Goal: Task Accomplishment & Management: Use online tool/utility

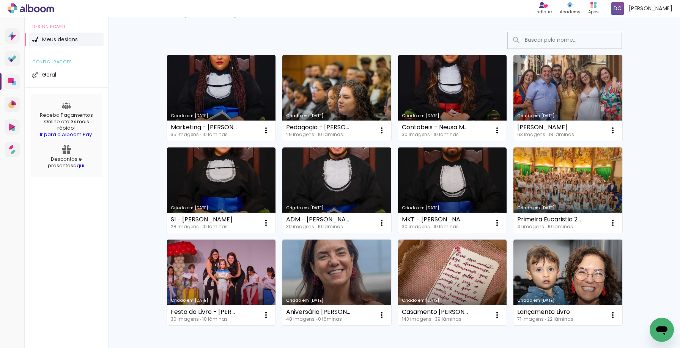
scroll to position [76, 0]
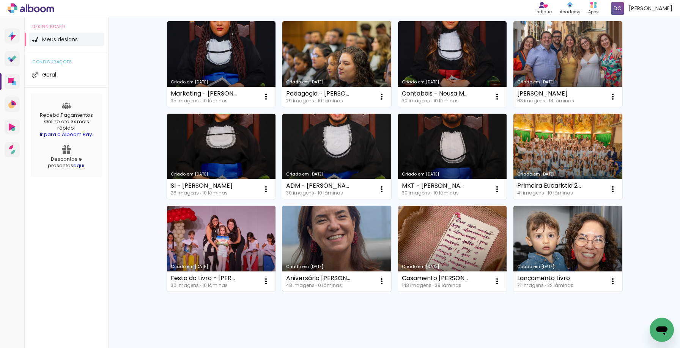
click at [344, 250] on link "Criado em [DATE]" at bounding box center [336, 249] width 109 height 86
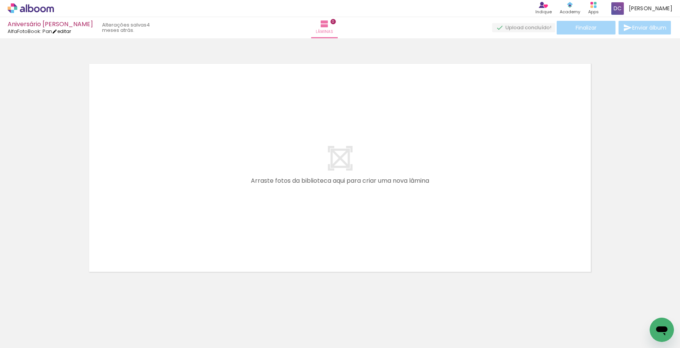
click at [68, 30] on link "editar" at bounding box center [61, 31] width 19 height 6
type input "0"
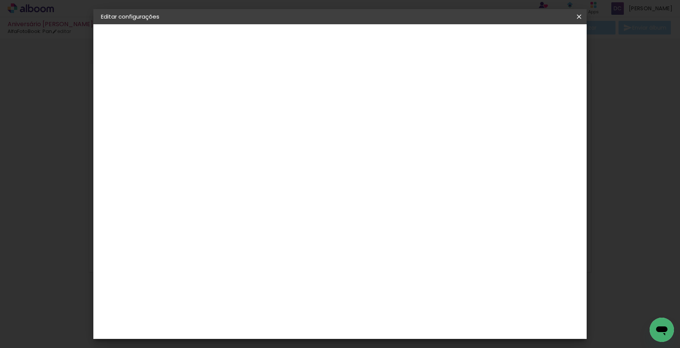
click at [121, 95] on div "AlfaFotoBook" at bounding box center [134, 93] width 35 height 5
click at [254, 254] on div "AlfaFotoBook" at bounding box center [240, 254] width 40 height 6
click at [367, 46] on paper-button "Avançar" at bounding box center [348, 40] width 37 height 13
click at [276, 219] on span "Panorama" at bounding box center [258, 229] width 35 height 20
click at [349, 35] on paper-button "Avançar" at bounding box center [329, 40] width 37 height 13
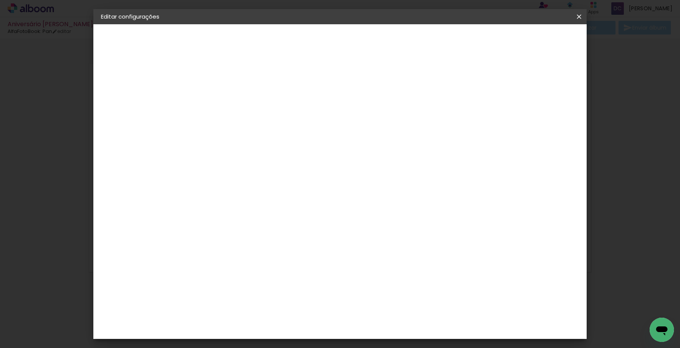
click at [531, 42] on span "Salvar configurações" at bounding box center [503, 40] width 56 height 5
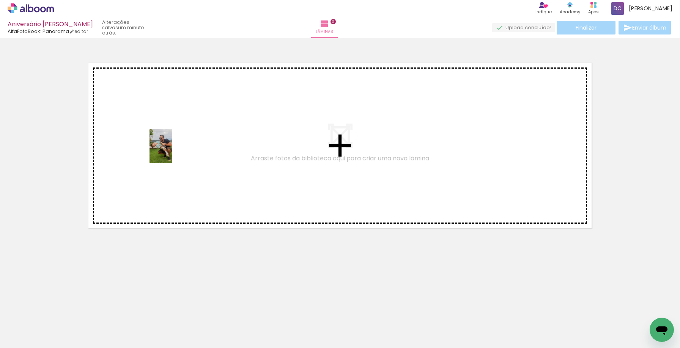
drag, startPoint x: 118, startPoint y: 324, endPoint x: 172, endPoint y: 152, distance: 180.3
click at [172, 152] on quentale-workspace at bounding box center [340, 174] width 680 height 348
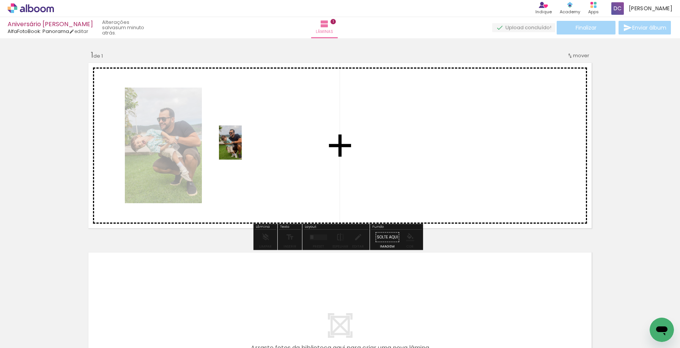
drag, startPoint x: 162, startPoint y: 327, endPoint x: 242, endPoint y: 148, distance: 195.8
click at [242, 148] on quentale-workspace at bounding box center [340, 174] width 680 height 348
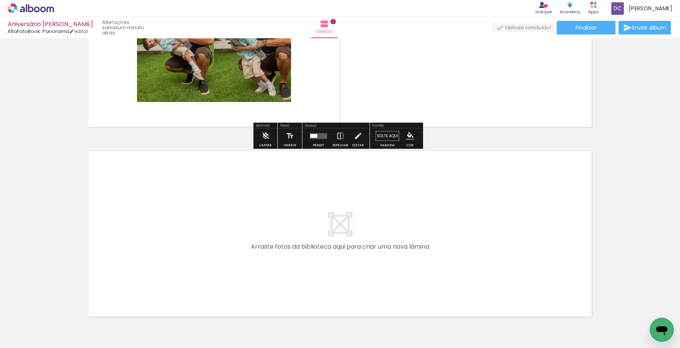
scroll to position [114, 0]
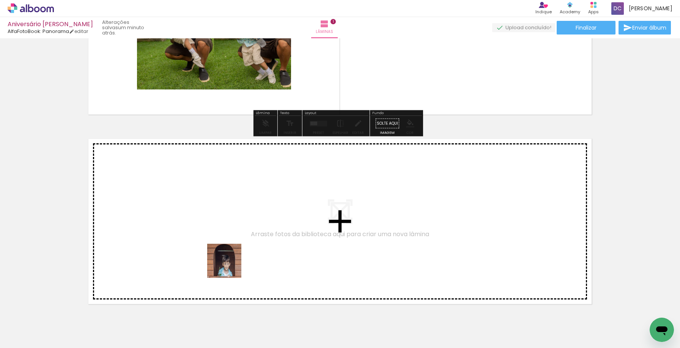
drag, startPoint x: 215, startPoint y: 331, endPoint x: 253, endPoint y: 328, distance: 38.0
click at [231, 248] on quentale-workspace at bounding box center [340, 174] width 680 height 348
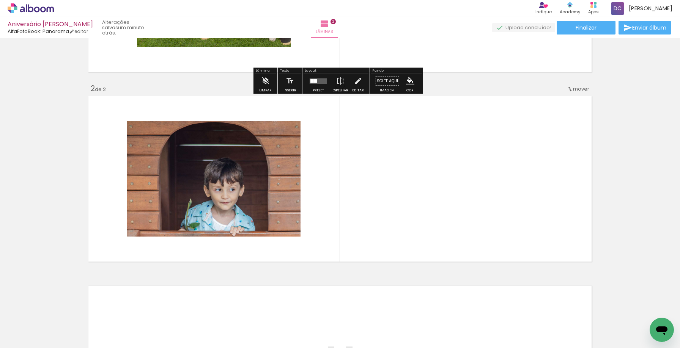
scroll to position [166, 0]
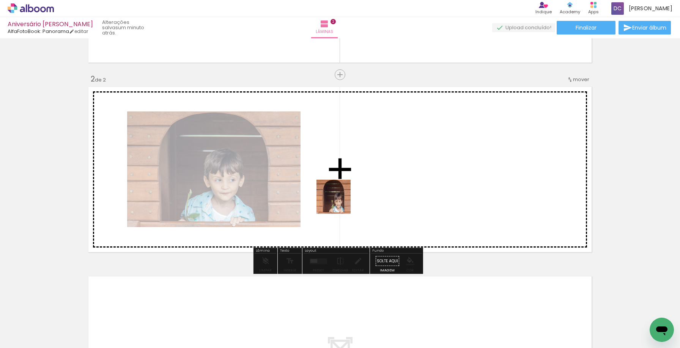
drag, startPoint x: 256, startPoint y: 332, endPoint x: 355, endPoint y: 184, distance: 179.1
click at [355, 184] on quentale-workspace at bounding box center [340, 174] width 680 height 348
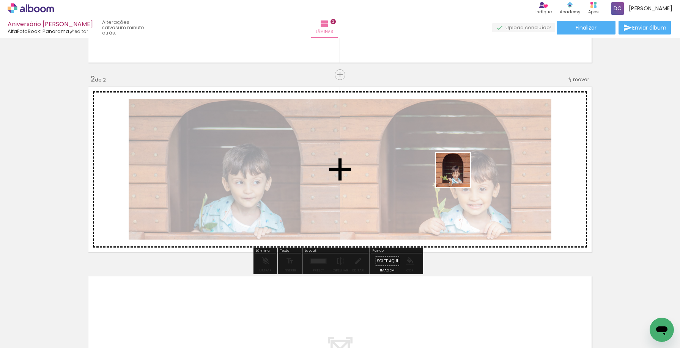
drag, startPoint x: 294, startPoint y: 333, endPoint x: 459, endPoint y: 175, distance: 228.6
click at [459, 175] on quentale-workspace at bounding box center [340, 174] width 680 height 348
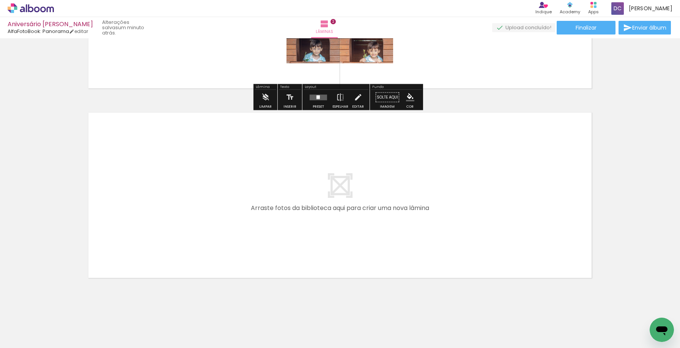
scroll to position [336, 0]
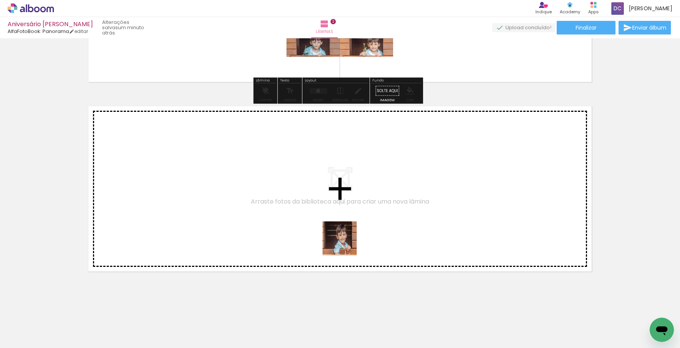
drag, startPoint x: 335, startPoint y: 321, endPoint x: 357, endPoint y: 345, distance: 32.5
click at [345, 240] on quentale-workspace at bounding box center [340, 174] width 680 height 348
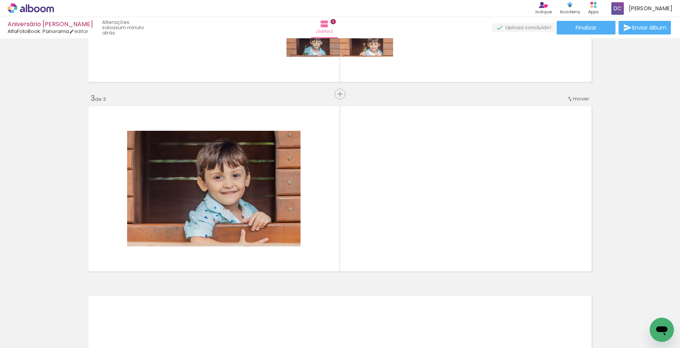
scroll to position [355, 0]
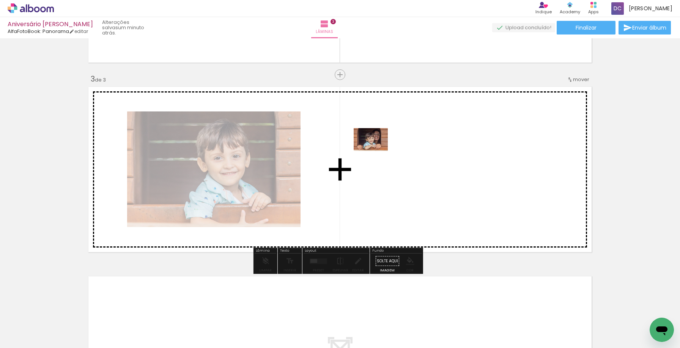
drag, startPoint x: 372, startPoint y: 327, endPoint x: 376, endPoint y: 151, distance: 176.0
click at [376, 151] on quentale-workspace at bounding box center [340, 174] width 680 height 348
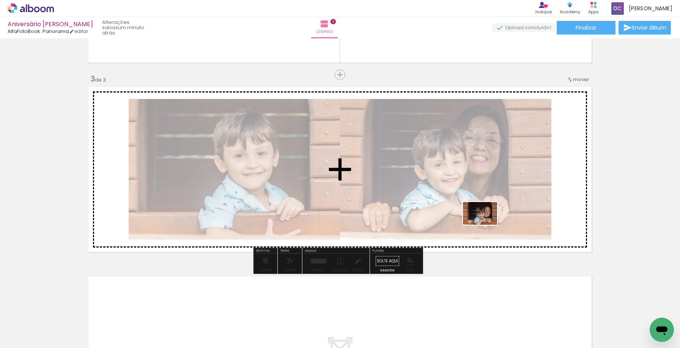
drag, startPoint x: 426, startPoint y: 326, endPoint x: 486, endPoint y: 225, distance: 117.5
click at [486, 225] on quentale-workspace at bounding box center [340, 174] width 680 height 348
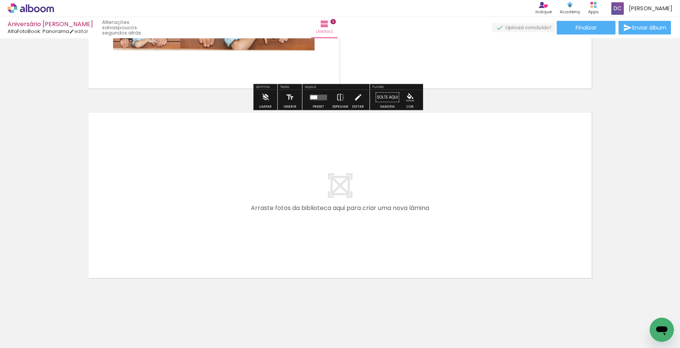
scroll to position [526, 0]
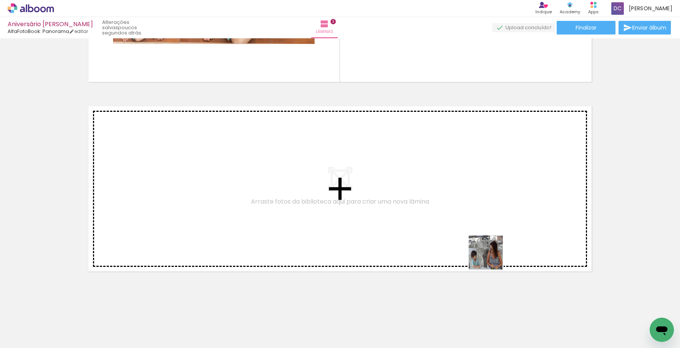
drag, startPoint x: 510, startPoint y: 330, endPoint x: 491, endPoint y: 258, distance: 74.4
click at [491, 258] on quentale-workspace at bounding box center [340, 174] width 680 height 348
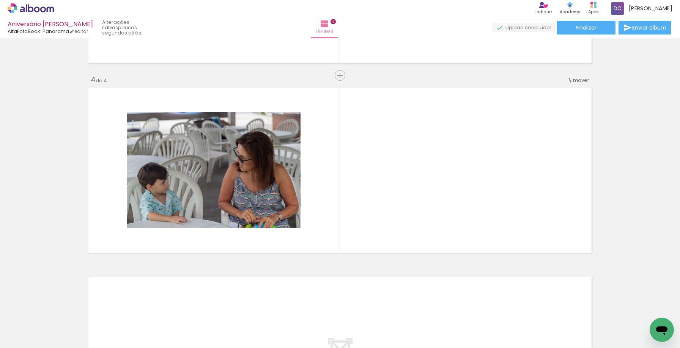
scroll to position [545, 0]
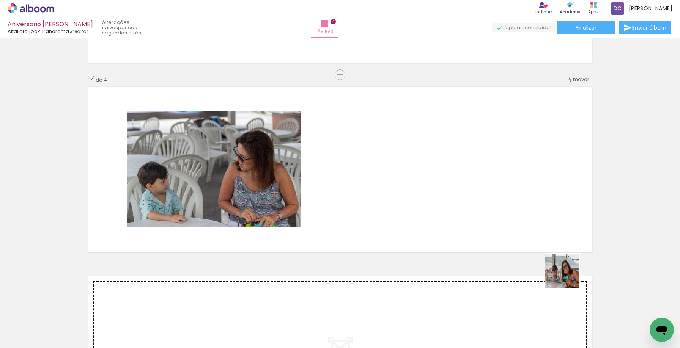
drag, startPoint x: 584, startPoint y: 325, endPoint x: 402, endPoint y: 141, distance: 258.3
click at [402, 141] on quentale-workspace at bounding box center [340, 174] width 680 height 348
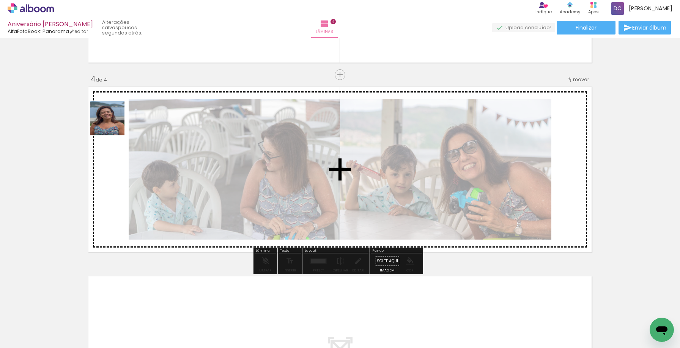
drag, startPoint x: 113, startPoint y: 150, endPoint x: 113, endPoint y: 124, distance: 25.8
click at [113, 124] on quentale-workspace at bounding box center [340, 174] width 680 height 348
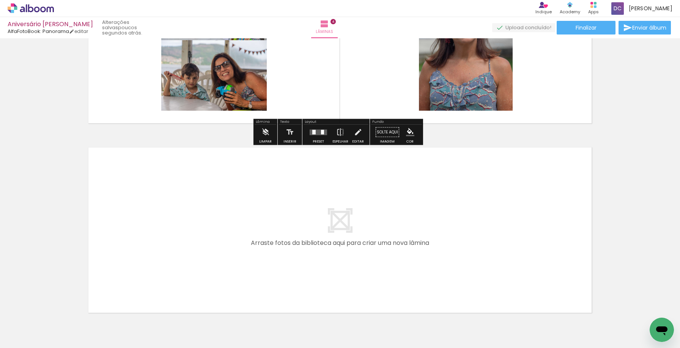
scroll to position [715, 0]
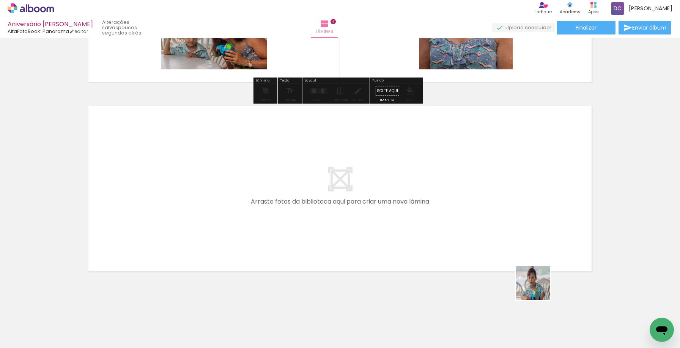
drag, startPoint x: 555, startPoint y: 330, endPoint x: 588, endPoint y: 317, distance: 35.4
click at [508, 237] on quentale-workspace at bounding box center [340, 174] width 680 height 348
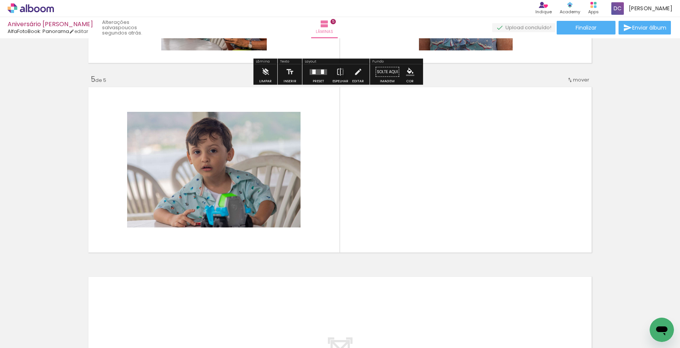
scroll to position [735, 0]
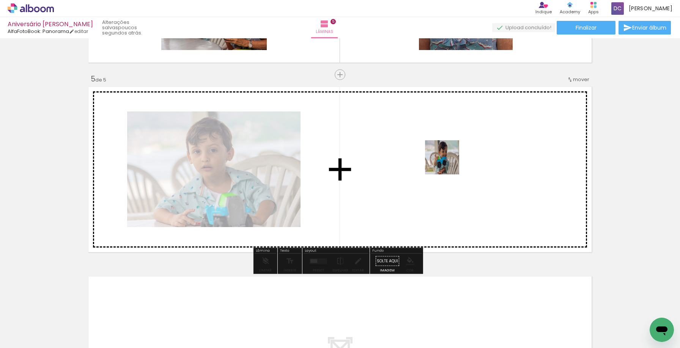
drag, startPoint x: 635, startPoint y: 327, endPoint x: 442, endPoint y: 159, distance: 255.4
click at [442, 159] on quentale-workspace at bounding box center [340, 174] width 680 height 348
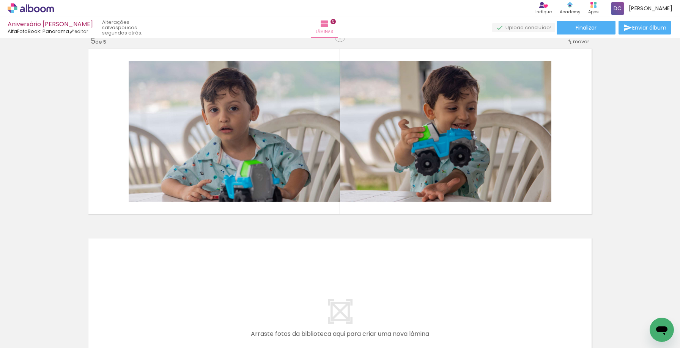
scroll to position [0, 432]
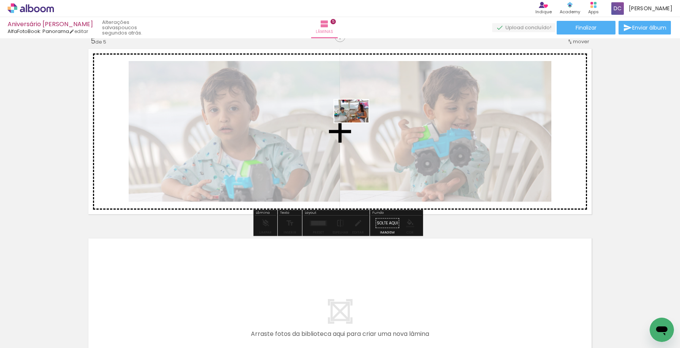
drag, startPoint x: 256, startPoint y: 328, endPoint x: 357, endPoint y: 123, distance: 229.5
click at [357, 123] on quentale-workspace at bounding box center [340, 174] width 680 height 348
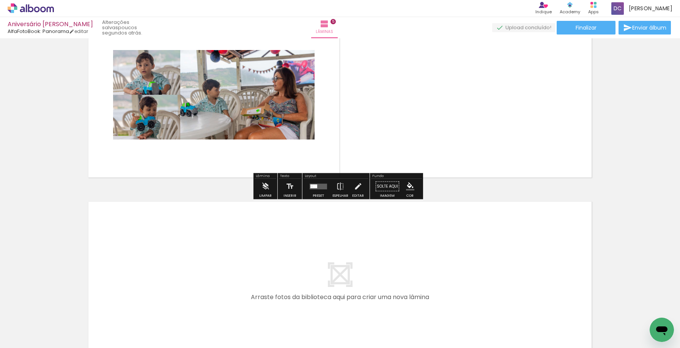
scroll to position [905, 0]
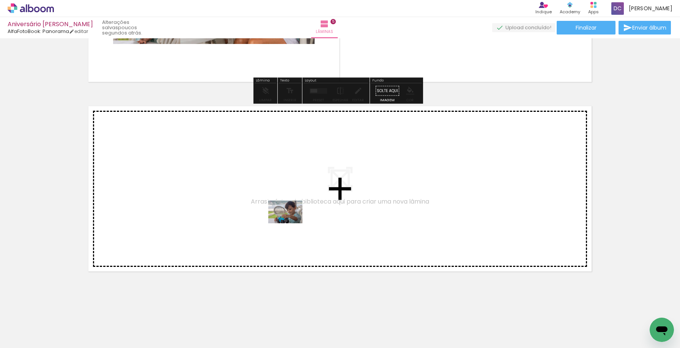
drag, startPoint x: 283, startPoint y: 326, endPoint x: 291, endPoint y: 223, distance: 102.7
click at [291, 223] on quentale-workspace at bounding box center [340, 174] width 680 height 348
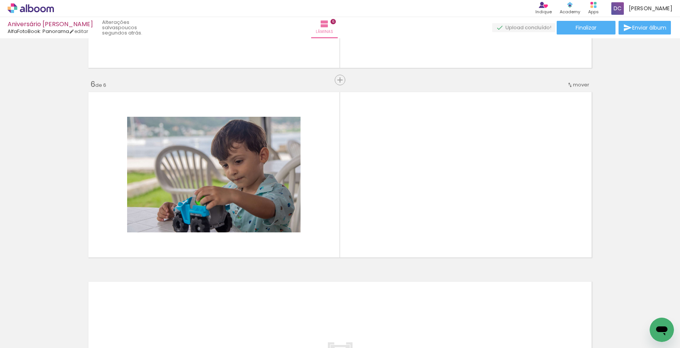
scroll to position [924, 0]
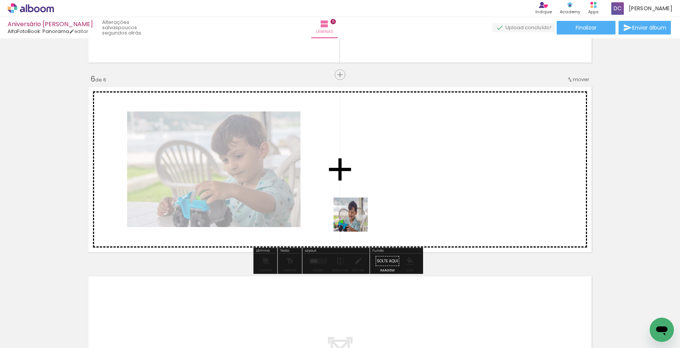
drag, startPoint x: 337, startPoint y: 327, endPoint x: 368, endPoint y: 198, distance: 132.5
click at [368, 198] on quentale-workspace at bounding box center [340, 174] width 680 height 348
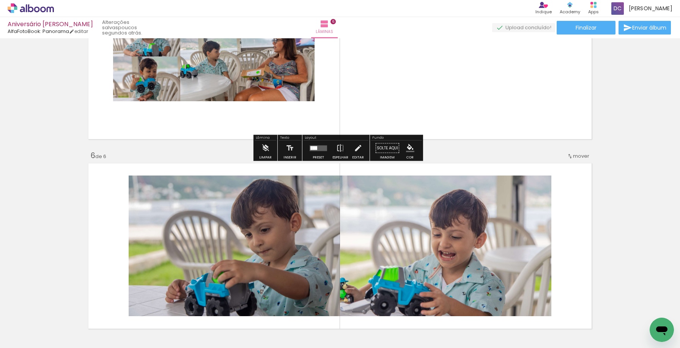
scroll to position [849, 0]
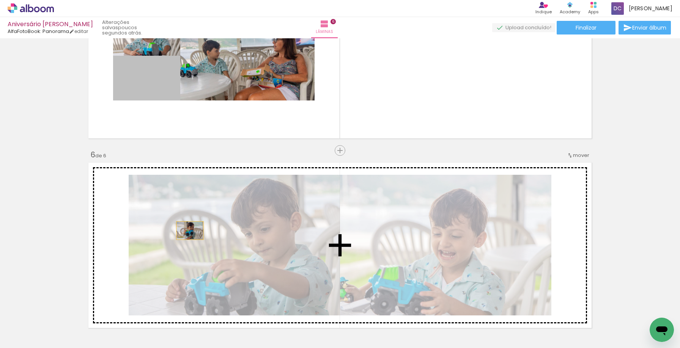
drag, startPoint x: 159, startPoint y: 88, endPoint x: 187, endPoint y: 231, distance: 144.9
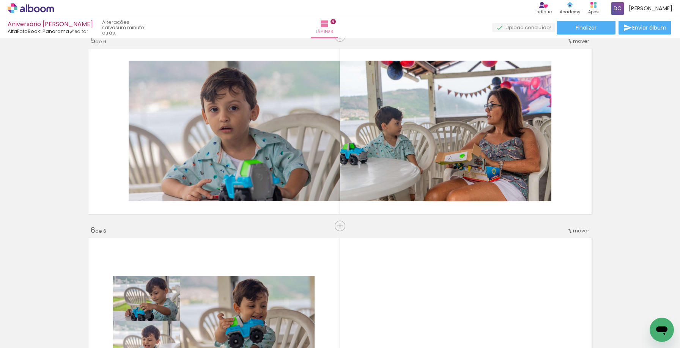
scroll to position [773, 0]
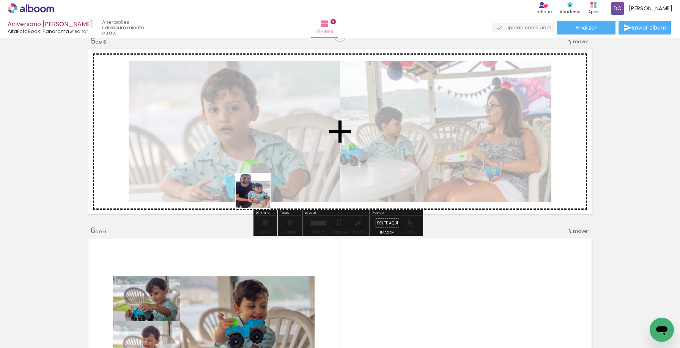
drag, startPoint x: 374, startPoint y: 329, endPoint x: 219, endPoint y: 173, distance: 219.9
click at [219, 173] on quentale-workspace at bounding box center [340, 174] width 680 height 348
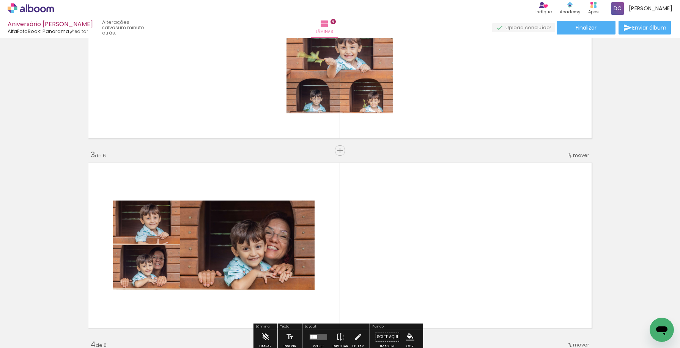
scroll to position [431, 0]
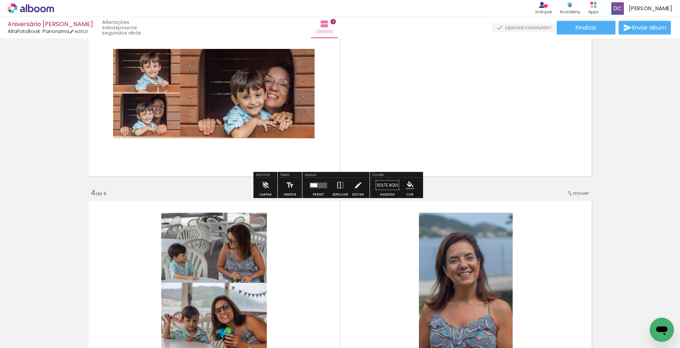
click at [194, 190] on div "Inserir lâmina 1 de 6 Inserir lâmina 2 de 6 Inserir lâmina 3 de 6 Inserir lâmin…" at bounding box center [340, 274] width 680 height 1328
click at [509, 191] on div "Inserir lâmina 1 de 6 Inserir lâmina 2 de 6 Inserir lâmina 3 de 6 Inserir lâmin…" at bounding box center [340, 274] width 680 height 1328
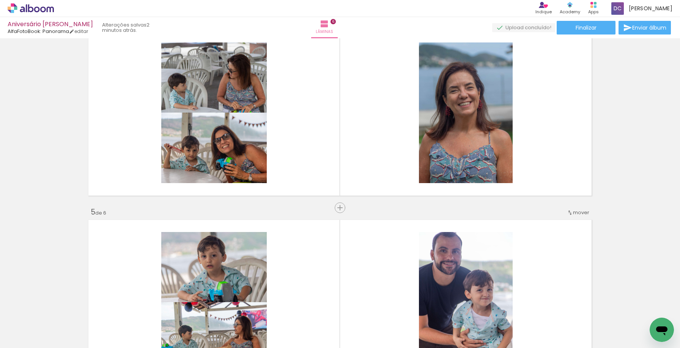
scroll to position [412, 0]
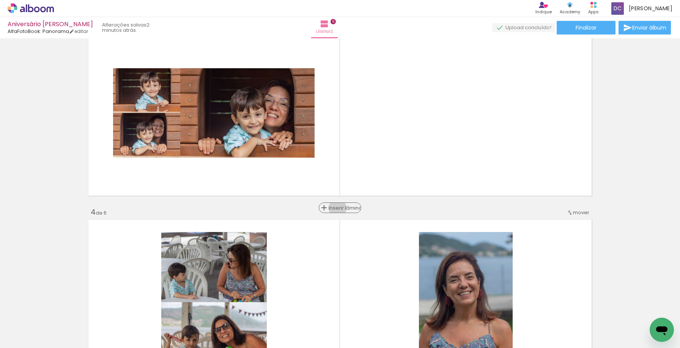
click at [335, 208] on span "Inserir lâmina" at bounding box center [343, 208] width 30 height 5
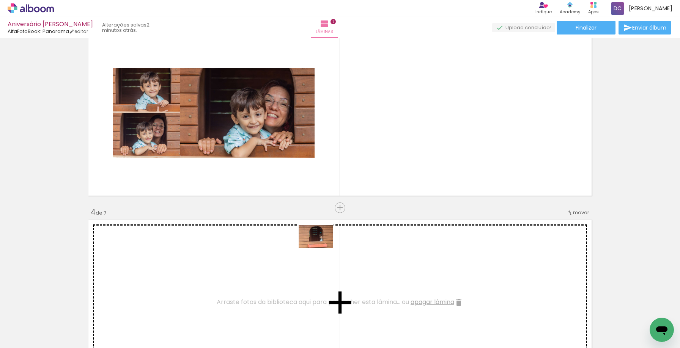
drag, startPoint x: 496, startPoint y: 323, endPoint x: 321, endPoint y: 248, distance: 190.2
click at [321, 248] on quentale-workspace at bounding box center [340, 174] width 680 height 348
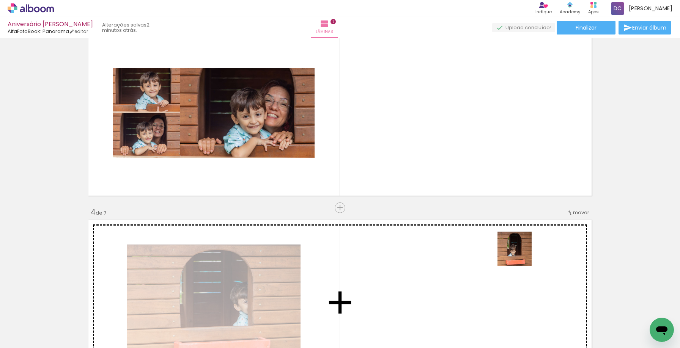
drag, startPoint x: 538, startPoint y: 322, endPoint x: 569, endPoint y: 314, distance: 31.6
click at [514, 245] on quentale-workspace at bounding box center [340, 174] width 680 height 348
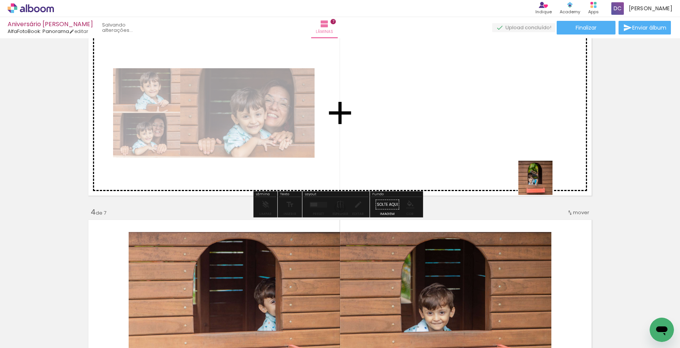
drag, startPoint x: 585, startPoint y: 321, endPoint x: 502, endPoint y: 96, distance: 240.0
click at [502, 96] on quentale-workspace at bounding box center [340, 174] width 680 height 348
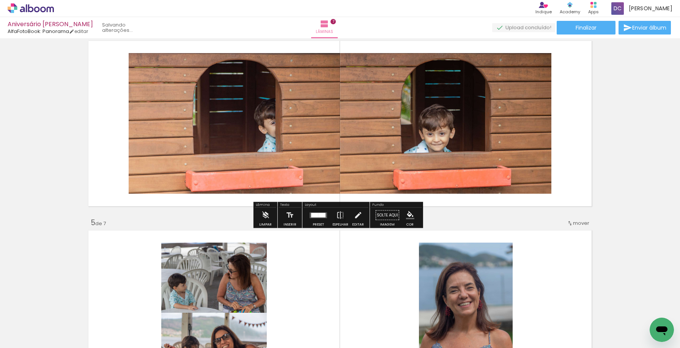
scroll to position [602, 0]
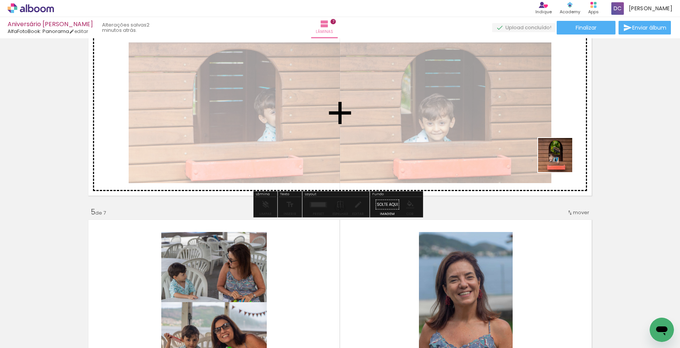
drag, startPoint x: 627, startPoint y: 331, endPoint x: 561, endPoint y: 161, distance: 182.6
click at [561, 161] on quentale-workspace at bounding box center [340, 174] width 680 height 348
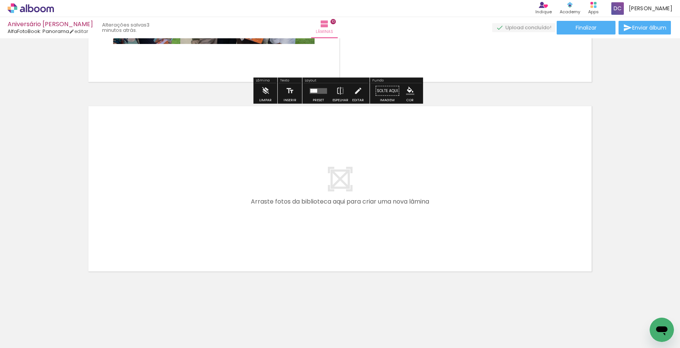
scroll to position [0, 950]
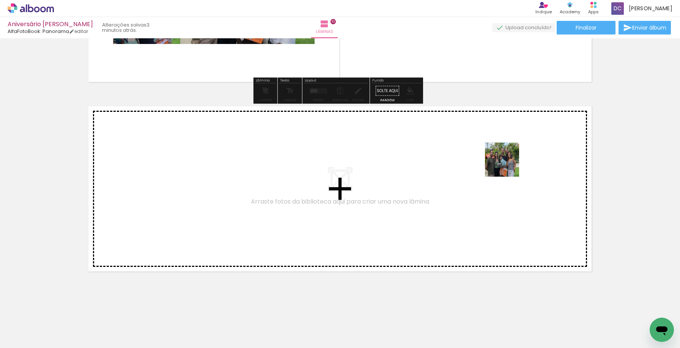
drag, startPoint x: 549, startPoint y: 250, endPoint x: 478, endPoint y: 130, distance: 139.8
click at [478, 130] on quentale-workspace at bounding box center [340, 174] width 680 height 348
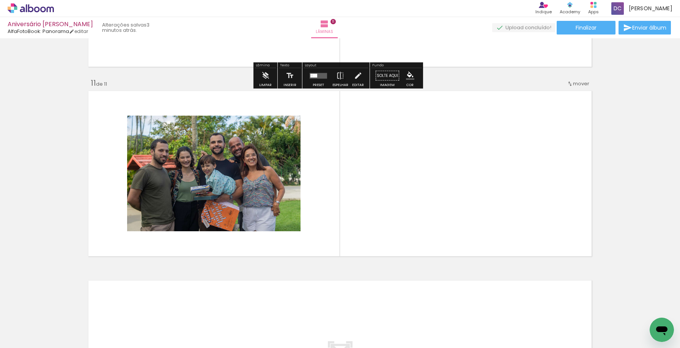
scroll to position [1873, 0]
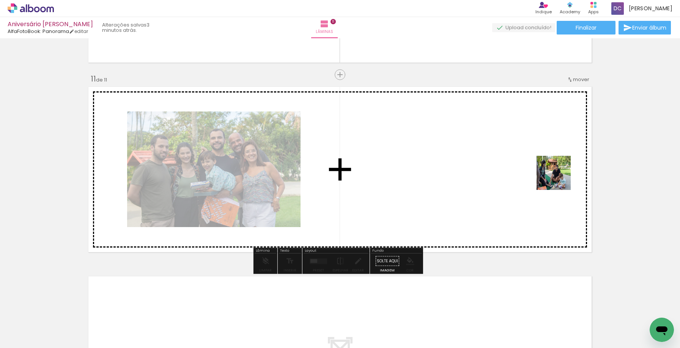
drag, startPoint x: 630, startPoint y: 329, endPoint x: 504, endPoint y: 91, distance: 269.4
click at [504, 91] on quentale-workspace at bounding box center [340, 174] width 680 height 348
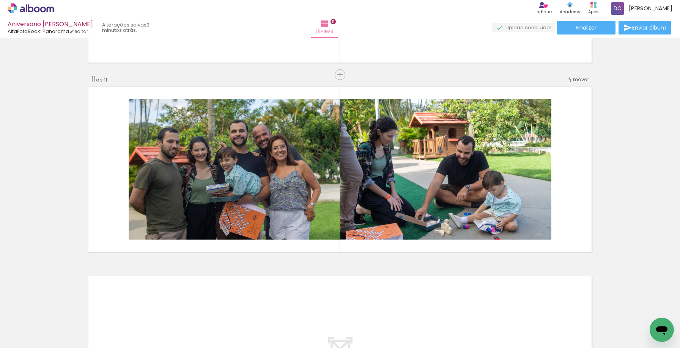
scroll to position [0, 1257]
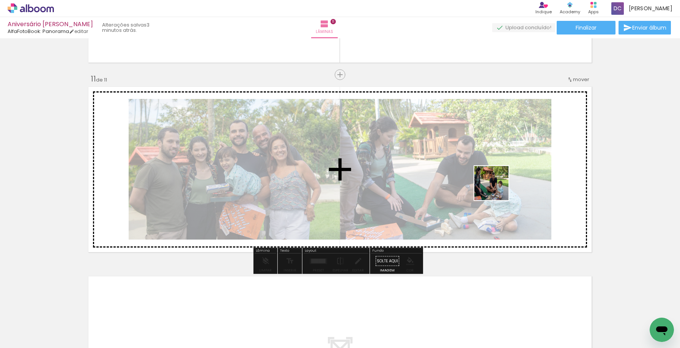
drag, startPoint x: 361, startPoint y: 328, endPoint x: 507, endPoint y: 181, distance: 207.6
click at [507, 181] on quentale-workspace at bounding box center [340, 174] width 680 height 348
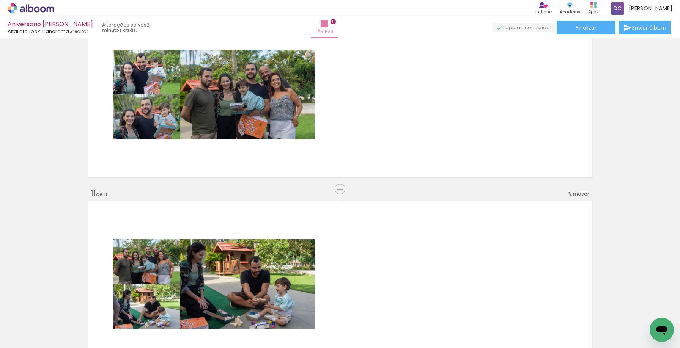
scroll to position [1759, 0]
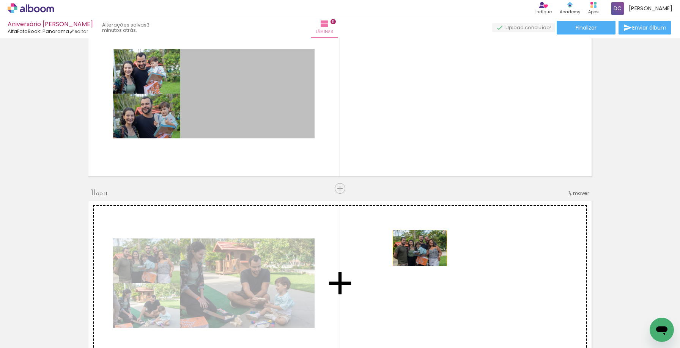
drag, startPoint x: 290, startPoint y: 113, endPoint x: 417, endPoint y: 248, distance: 185.2
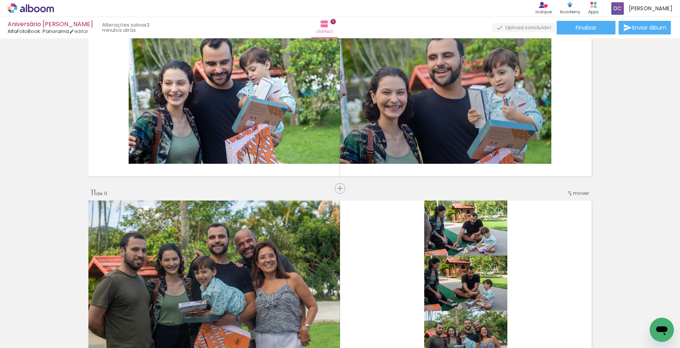
scroll to position [1797, 0]
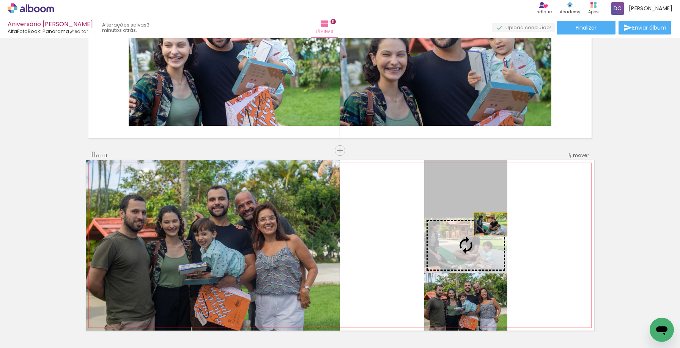
drag, startPoint x: 464, startPoint y: 200, endPoint x: 487, endPoint y: 224, distance: 33.8
click at [0, 0] on slot at bounding box center [0, 0] width 0 height 0
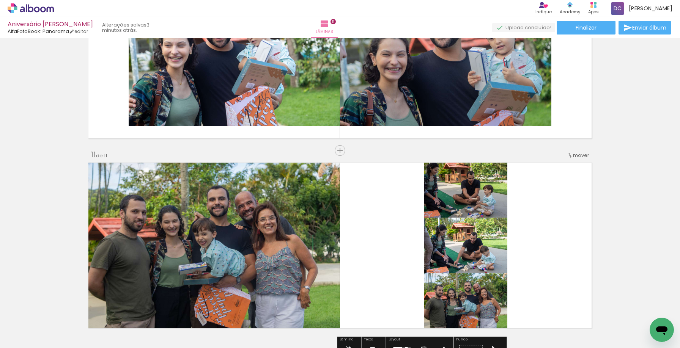
scroll to position [2024, 0]
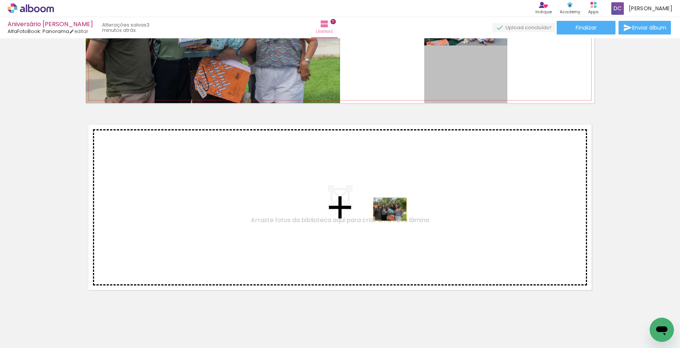
drag, startPoint x: 461, startPoint y: 77, endPoint x: 370, endPoint y: 236, distance: 183.8
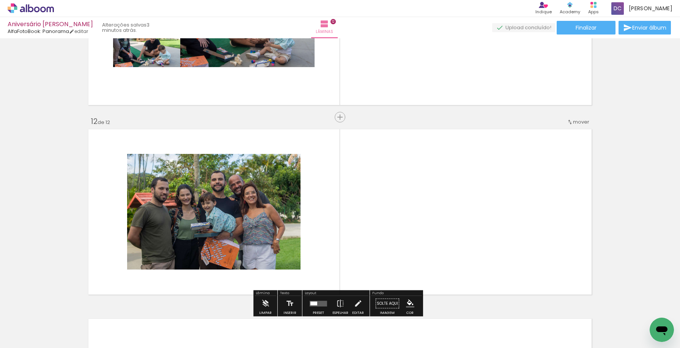
scroll to position [1986, 0]
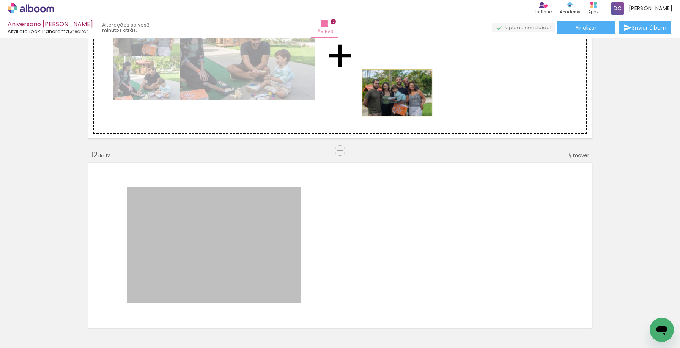
drag, startPoint x: 279, startPoint y: 230, endPoint x: 394, endPoint y: 93, distance: 179.3
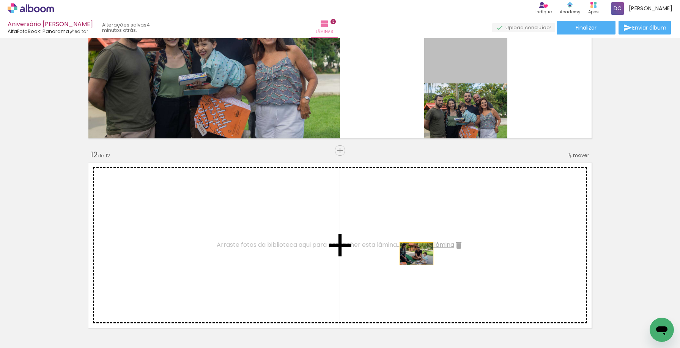
drag, startPoint x: 462, startPoint y: 71, endPoint x: 413, endPoint y: 254, distance: 188.9
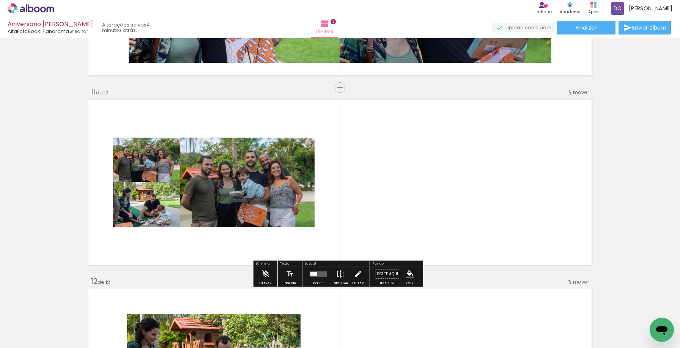
scroll to position [1873, 0]
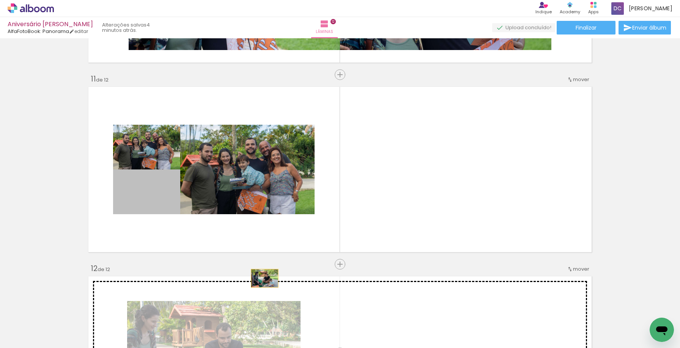
drag, startPoint x: 159, startPoint y: 197, endPoint x: 262, endPoint y: 278, distance: 131.2
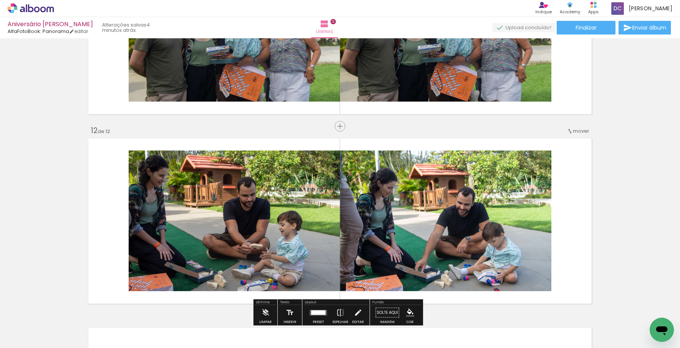
scroll to position [2062, 0]
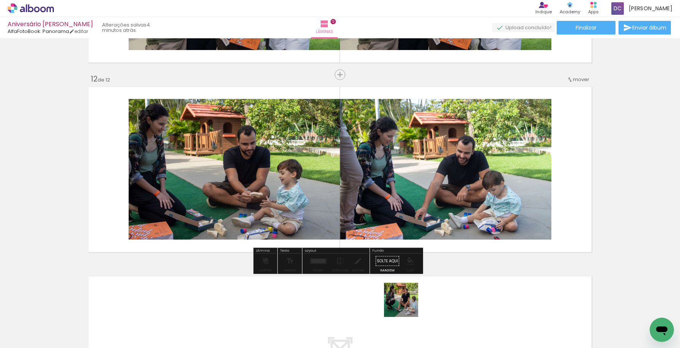
drag, startPoint x: 398, startPoint y: 319, endPoint x: 407, endPoint y: 306, distance: 15.7
click at [407, 310] on div at bounding box center [391, 322] width 38 height 25
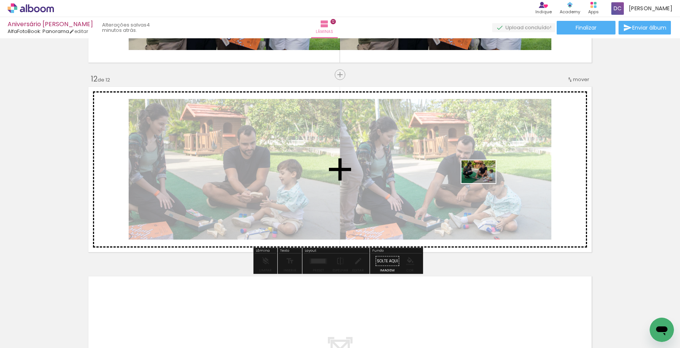
drag, startPoint x: 400, startPoint y: 331, endPoint x: 484, endPoint y: 183, distance: 169.9
click at [484, 183] on quentale-workspace at bounding box center [340, 174] width 680 height 348
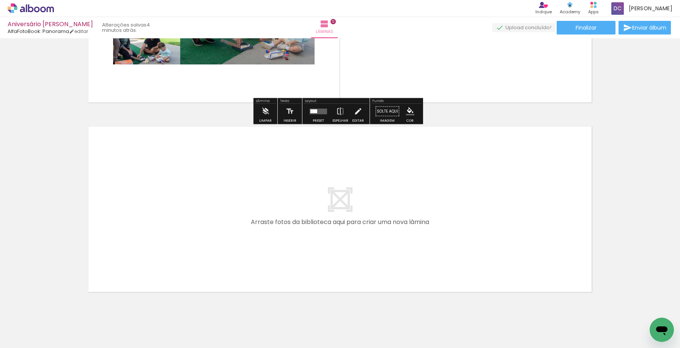
scroll to position [2233, 0]
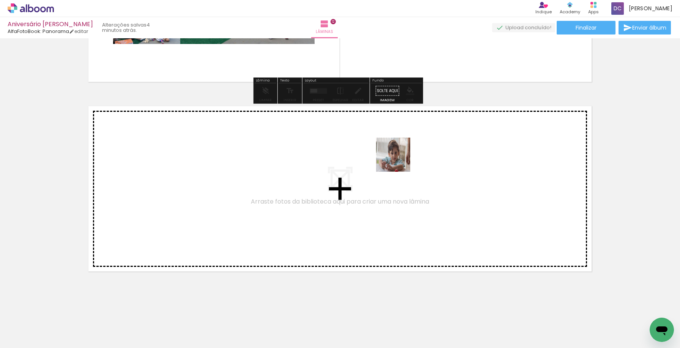
drag, startPoint x: 437, startPoint y: 320, endPoint x: 399, endPoint y: 160, distance: 164.2
click at [399, 160] on quentale-workspace at bounding box center [340, 174] width 680 height 348
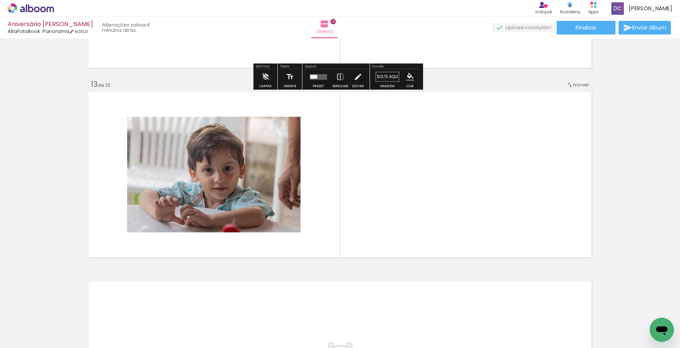
scroll to position [2252, 0]
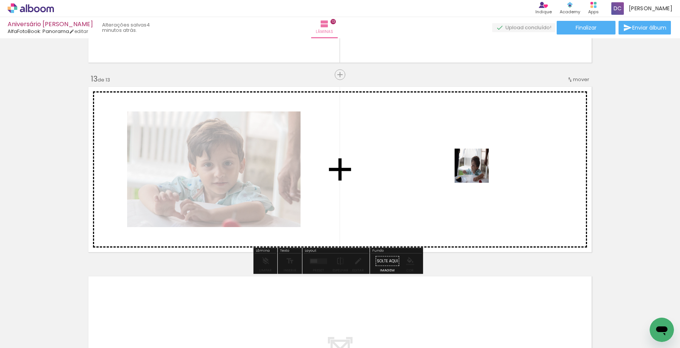
drag, startPoint x: 483, startPoint y: 326, endPoint x: 475, endPoint y: 166, distance: 160.6
click at [475, 166] on quentale-workspace at bounding box center [340, 174] width 680 height 348
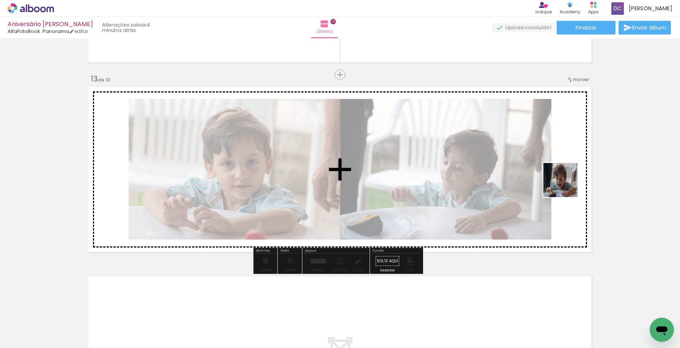
drag, startPoint x: 523, startPoint y: 331, endPoint x: 573, endPoint y: 162, distance: 176.3
click at [573, 162] on quentale-workspace at bounding box center [340, 174] width 680 height 348
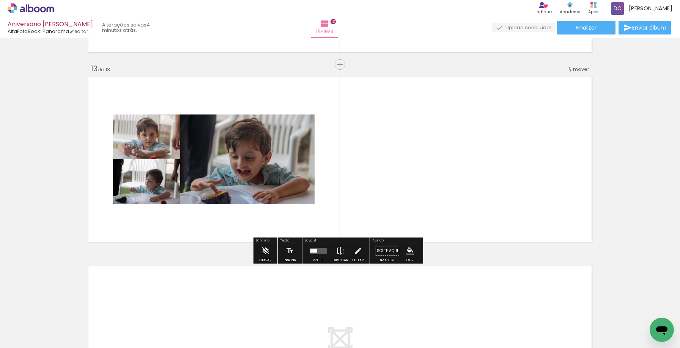
scroll to position [2233, 0]
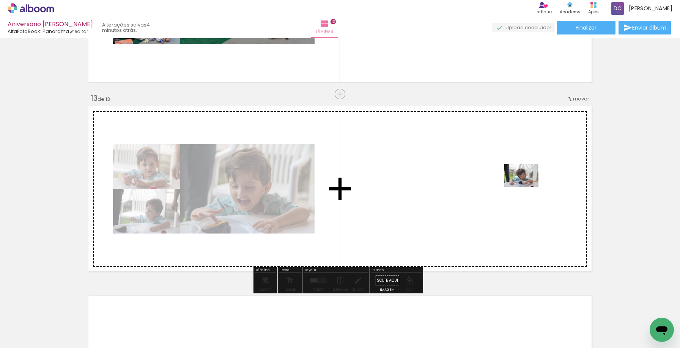
drag, startPoint x: 556, startPoint y: 324, endPoint x: 527, endPoint y: 187, distance: 140.5
click at [527, 187] on quentale-workspace at bounding box center [340, 174] width 680 height 348
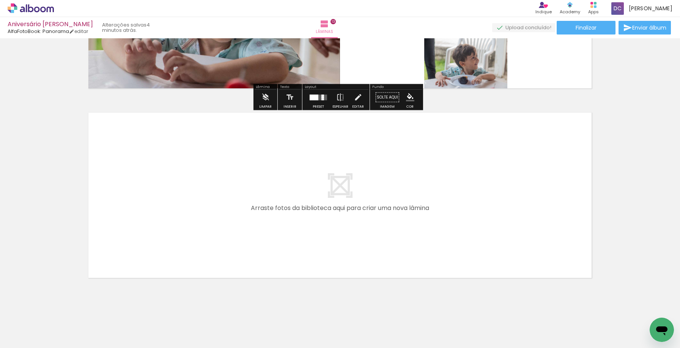
scroll to position [2422, 0]
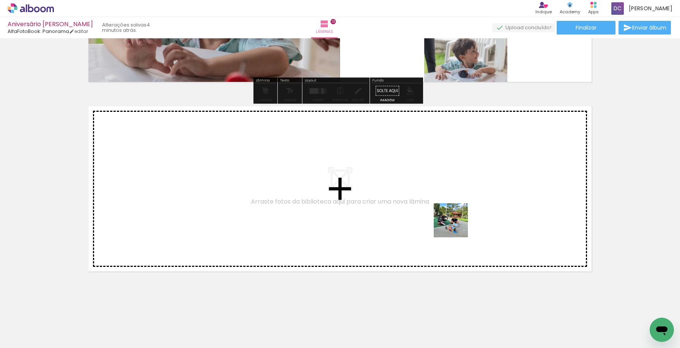
drag, startPoint x: 605, startPoint y: 326, endPoint x: 633, endPoint y: 305, distance: 34.4
click at [455, 226] on quentale-workspace at bounding box center [340, 174] width 680 height 348
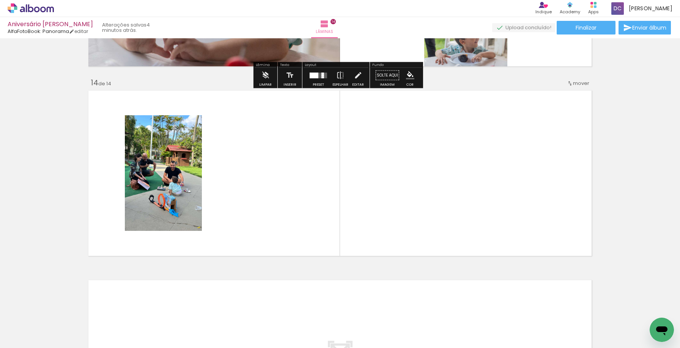
scroll to position [2442, 0]
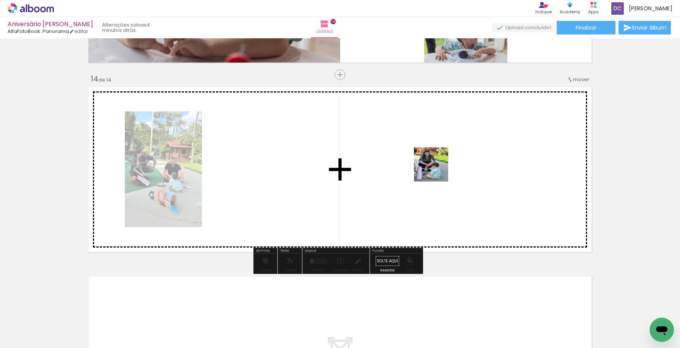
drag, startPoint x: 649, startPoint y: 310, endPoint x: 431, endPoint y: 170, distance: 259.1
click at [431, 170] on quentale-workspace at bounding box center [340, 174] width 680 height 348
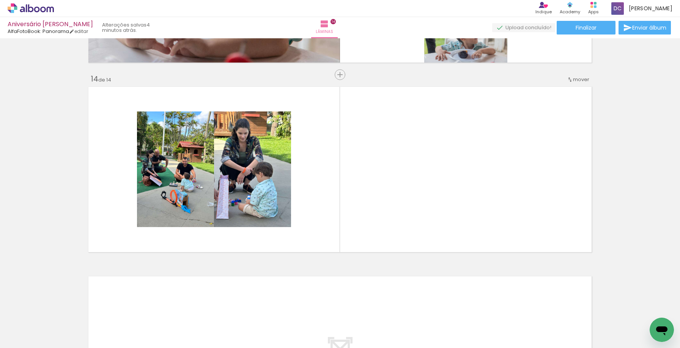
scroll to position [0, 1424]
drag, startPoint x: 526, startPoint y: 325, endPoint x: 606, endPoint y: 296, distance: 85.3
click at [463, 169] on quentale-workspace at bounding box center [340, 174] width 680 height 348
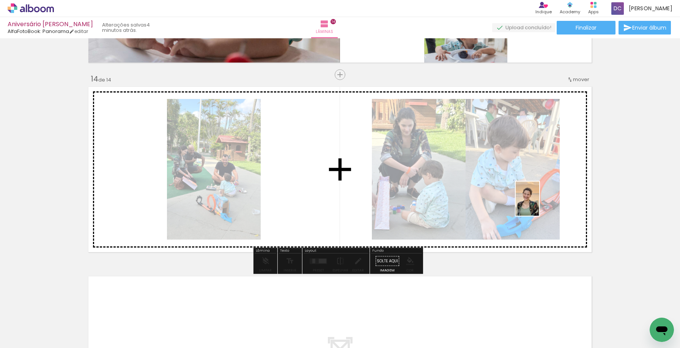
drag, startPoint x: 608, startPoint y: 336, endPoint x: 538, endPoint y: 204, distance: 149.5
click at [538, 204] on quentale-workspace at bounding box center [340, 174] width 680 height 348
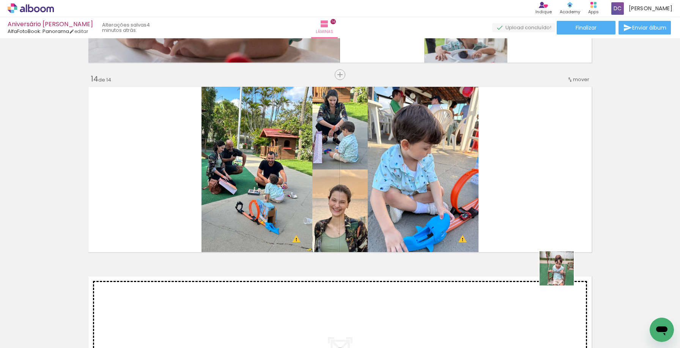
drag, startPoint x: 562, startPoint y: 274, endPoint x: 541, endPoint y: 196, distance: 81.1
click at [541, 196] on quentale-workspace at bounding box center [340, 174] width 680 height 348
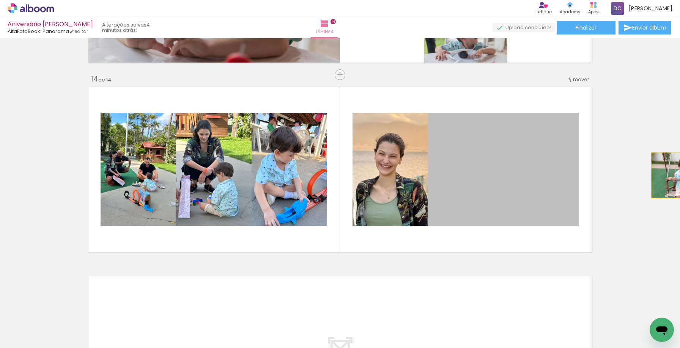
drag, startPoint x: 508, startPoint y: 175, endPoint x: 680, endPoint y: 175, distance: 171.8
click at [679, 175] on html "link( href="../../bower_components/polymer/polymer.html" rel="import" ) picture…" at bounding box center [340, 174] width 680 height 348
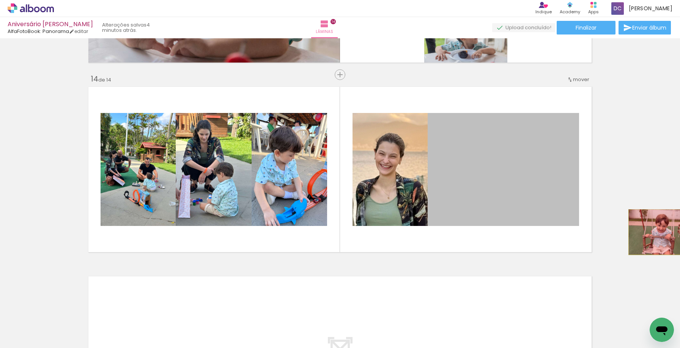
drag, startPoint x: 488, startPoint y: 179, endPoint x: 656, endPoint y: 232, distance: 175.7
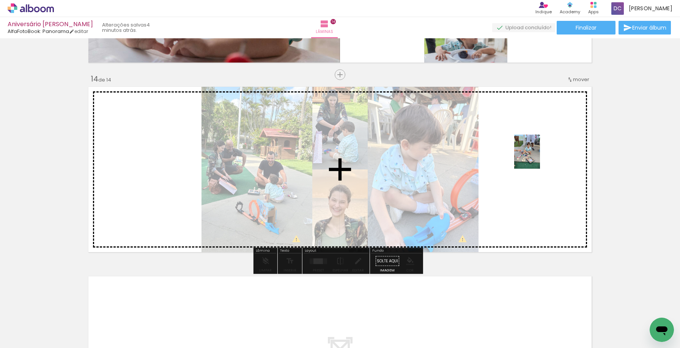
drag, startPoint x: 645, startPoint y: 314, endPoint x: 537, endPoint y: 157, distance: 190.2
click at [537, 157] on quentale-workspace at bounding box center [340, 174] width 680 height 348
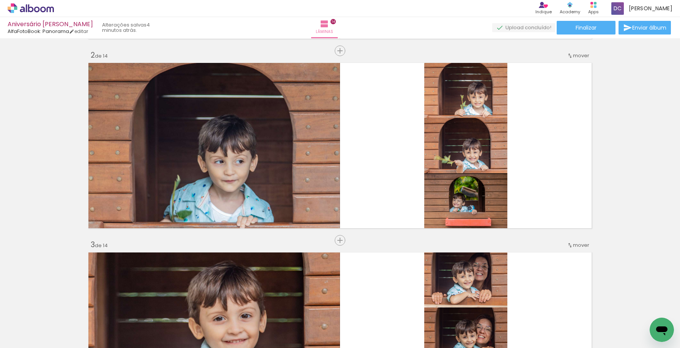
scroll to position [0, 0]
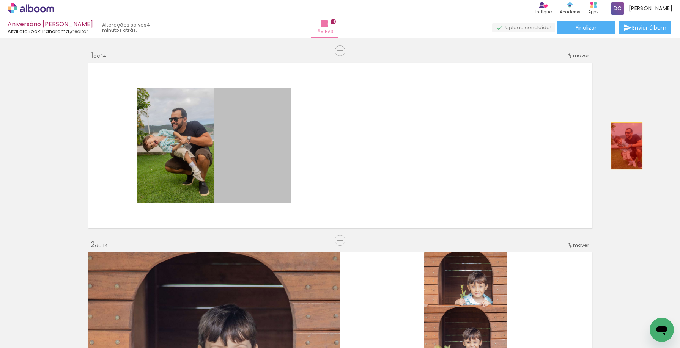
drag, startPoint x: 234, startPoint y: 138, endPoint x: 647, endPoint y: 146, distance: 413.1
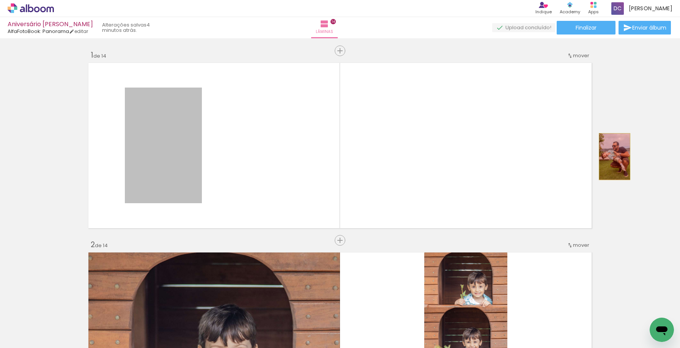
drag, startPoint x: 263, startPoint y: 145, endPoint x: 649, endPoint y: 157, distance: 386.3
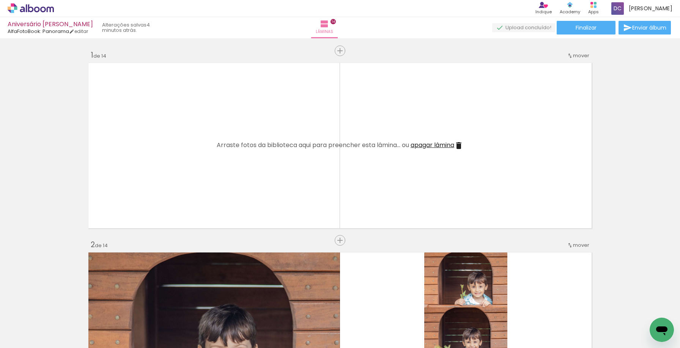
click at [457, 142] on iron-icon at bounding box center [458, 145] width 9 height 9
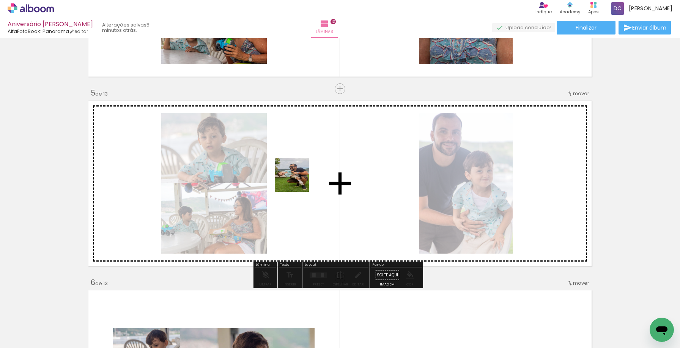
drag, startPoint x: 122, startPoint y: 319, endPoint x: 225, endPoint y: 305, distance: 103.7
click at [308, 176] on quentale-workspace at bounding box center [340, 174] width 680 height 348
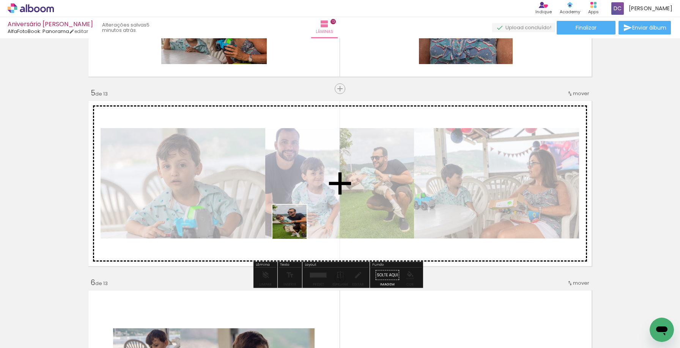
drag, startPoint x: 156, startPoint y: 327, endPoint x: 340, endPoint y: 206, distance: 221.2
click at [342, 200] on quentale-workspace at bounding box center [340, 174] width 680 height 348
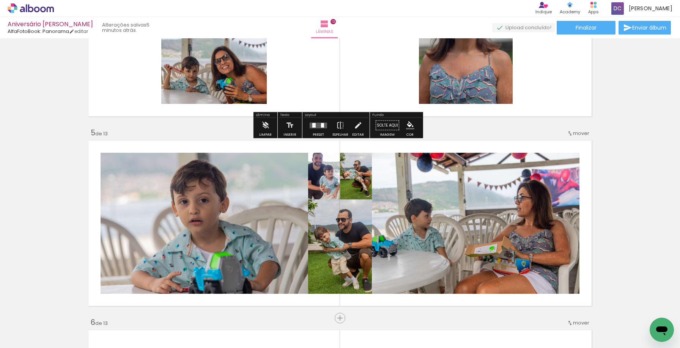
scroll to position [683, 0]
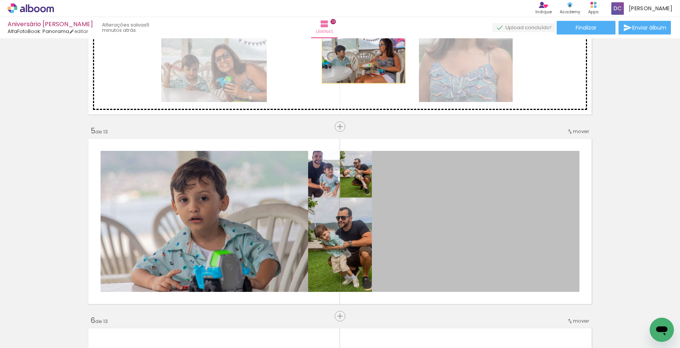
drag, startPoint x: 446, startPoint y: 237, endPoint x: 361, endPoint y: 55, distance: 200.9
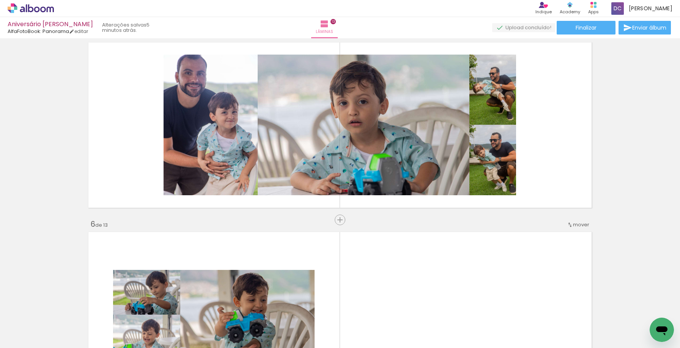
scroll to position [834, 0]
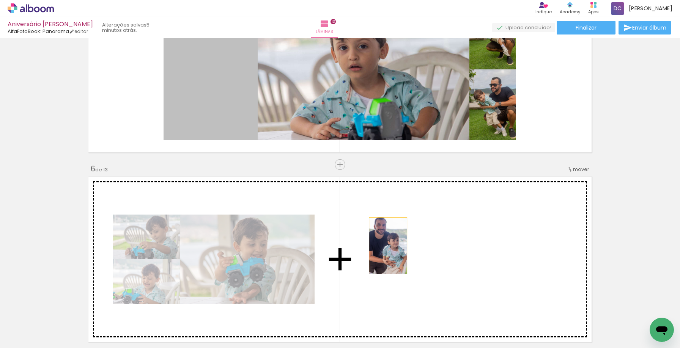
drag, startPoint x: 210, startPoint y: 85, endPoint x: 351, endPoint y: 280, distance: 240.4
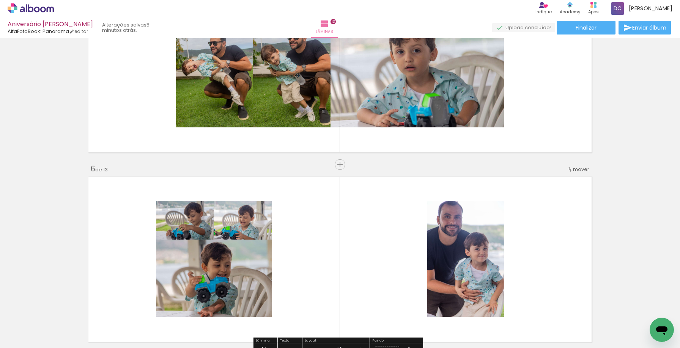
scroll to position [910, 0]
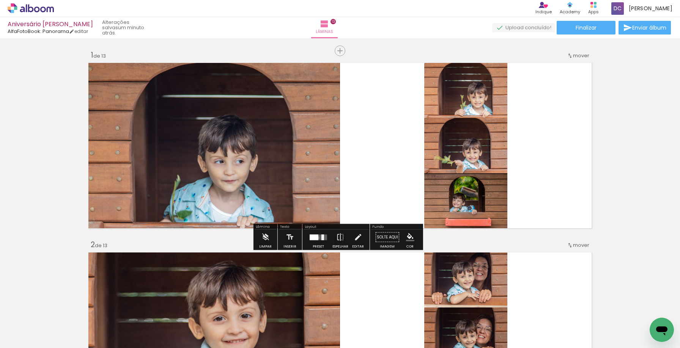
click at [316, 238] on div at bounding box center [314, 237] width 9 height 6
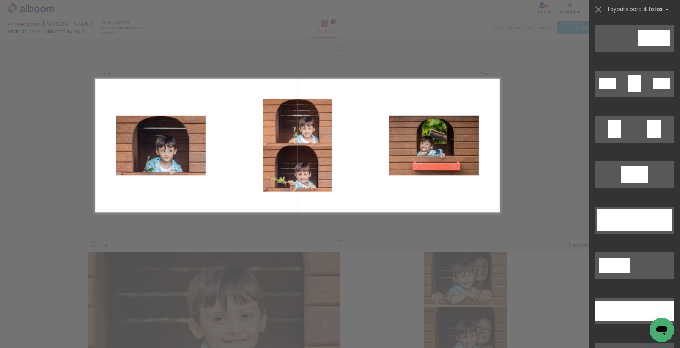
scroll to position [948, 0]
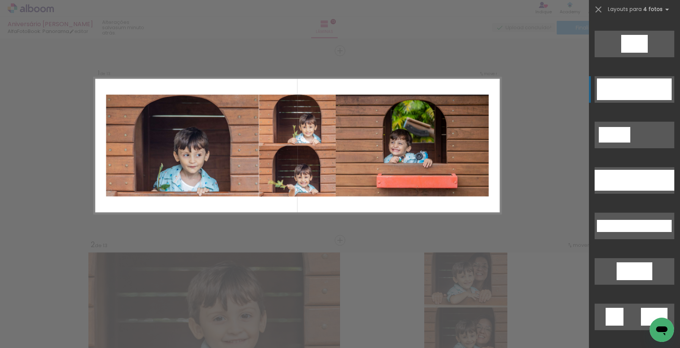
click at [650, 82] on div at bounding box center [657, 90] width 30 height 22
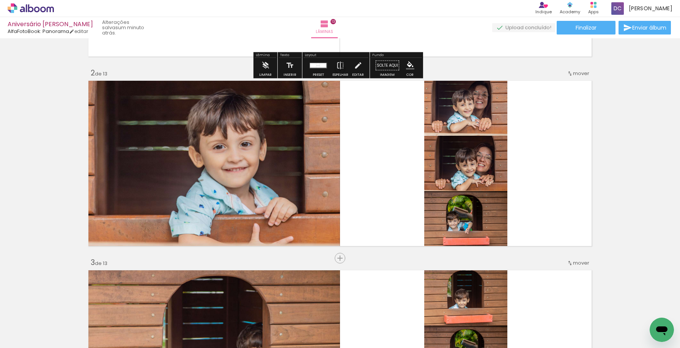
scroll to position [228, 0]
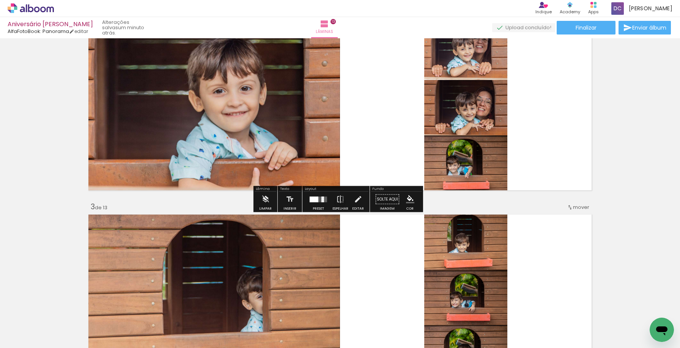
click at [327, 202] on paper-button "Preset" at bounding box center [318, 201] width 24 height 19
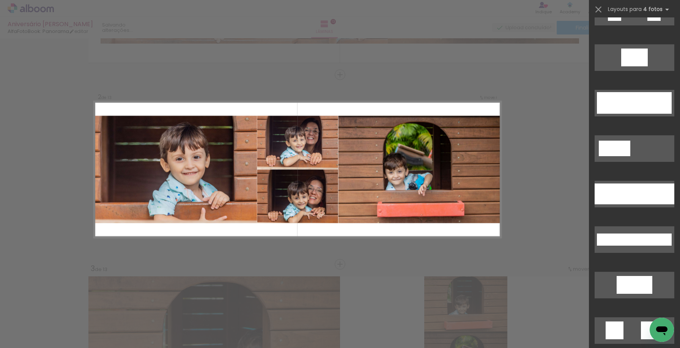
scroll to position [948, 0]
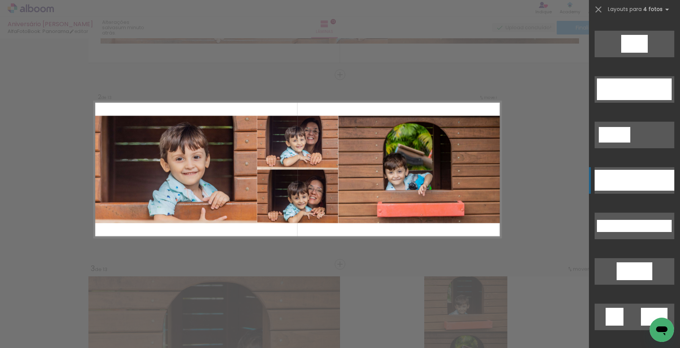
click at [617, 177] on div at bounding box center [610, 180] width 32 height 21
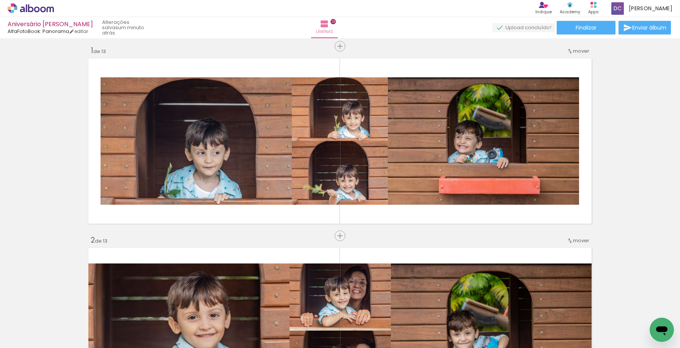
scroll to position [0, 0]
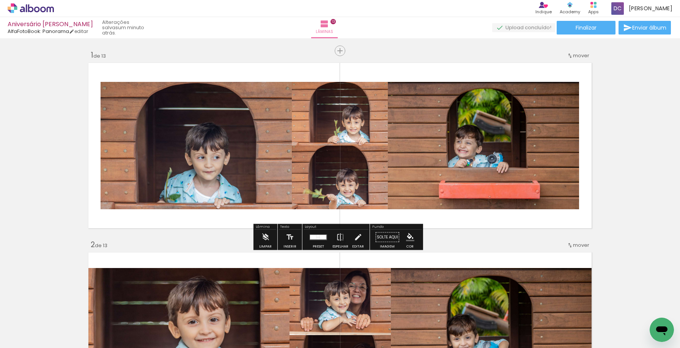
click at [320, 234] on quentale-layouter at bounding box center [318, 237] width 17 height 6
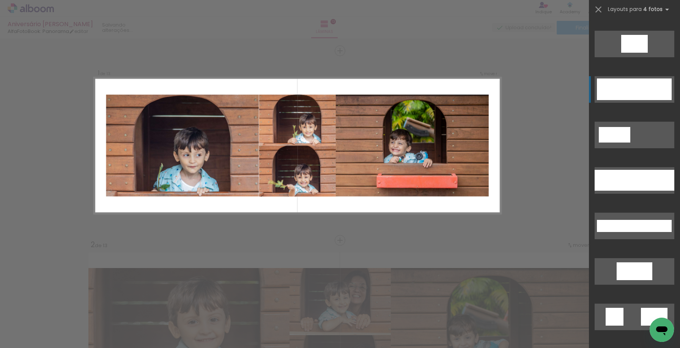
scroll to position [1001, 0]
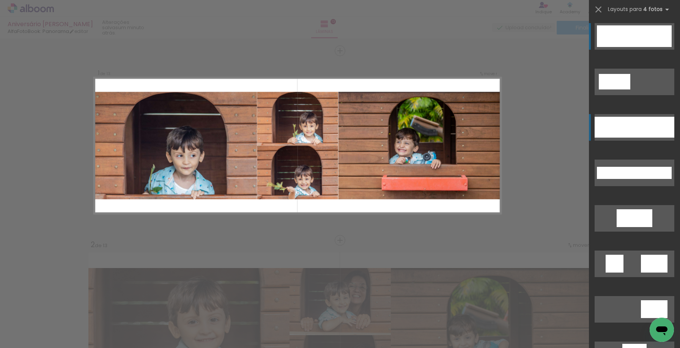
click at [615, 127] on div at bounding box center [610, 127] width 32 height 21
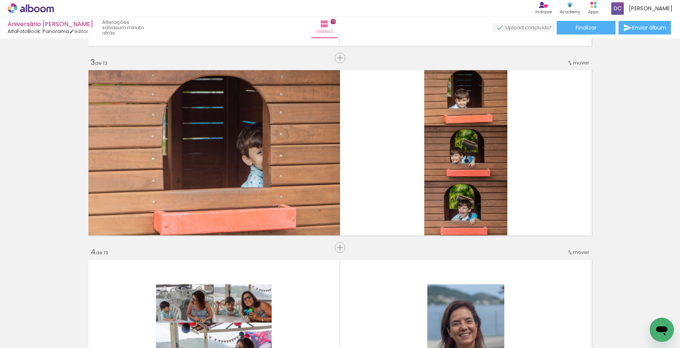
scroll to position [379, 0]
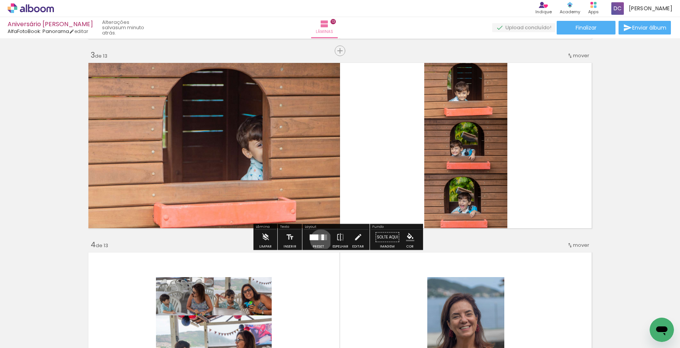
click at [319, 240] on div at bounding box center [318, 237] width 20 height 15
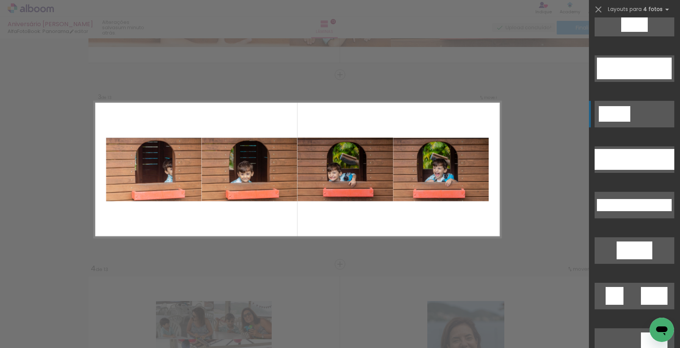
scroll to position [986, 0]
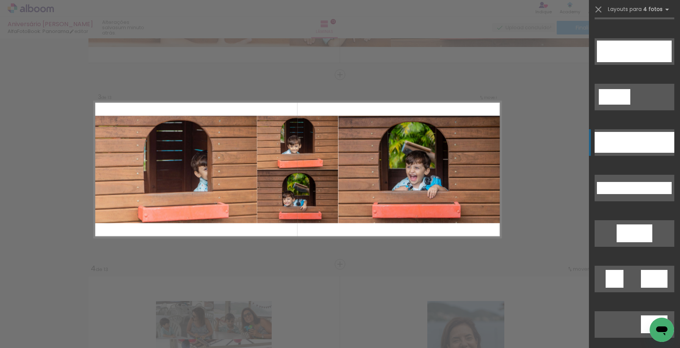
click at [642, 146] on div at bounding box center [658, 142] width 32 height 21
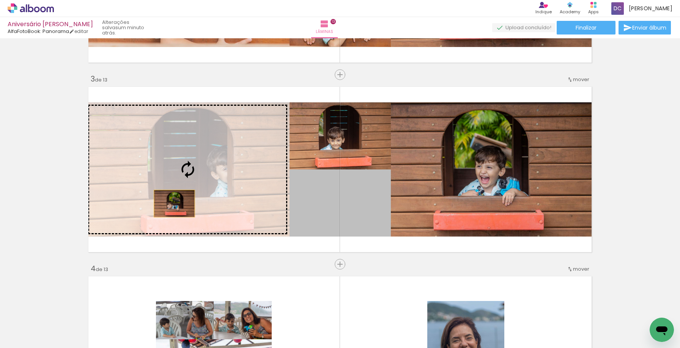
drag, startPoint x: 346, startPoint y: 196, endPoint x: 171, endPoint y: 204, distance: 175.4
click at [0, 0] on slot at bounding box center [0, 0] width 0 height 0
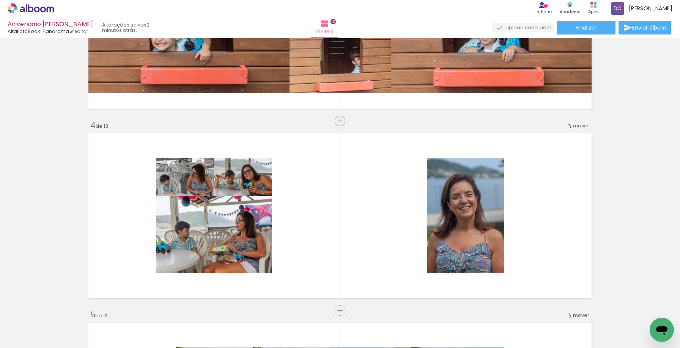
scroll to position [607, 0]
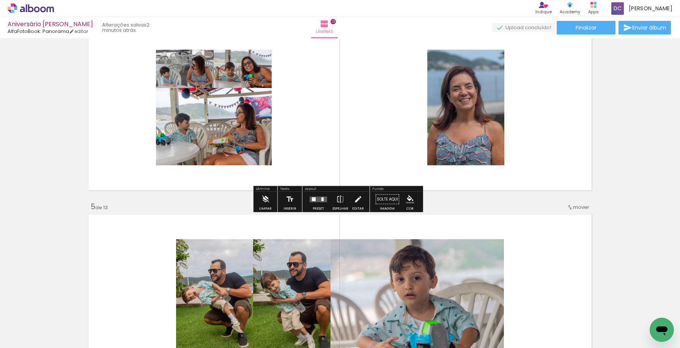
click at [316, 200] on quentale-layouter at bounding box center [318, 199] width 17 height 6
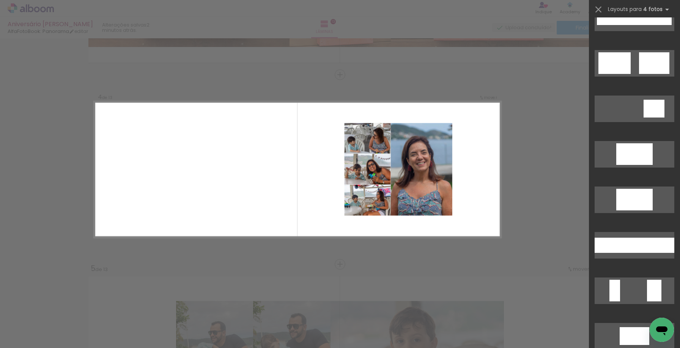
scroll to position [190, 0]
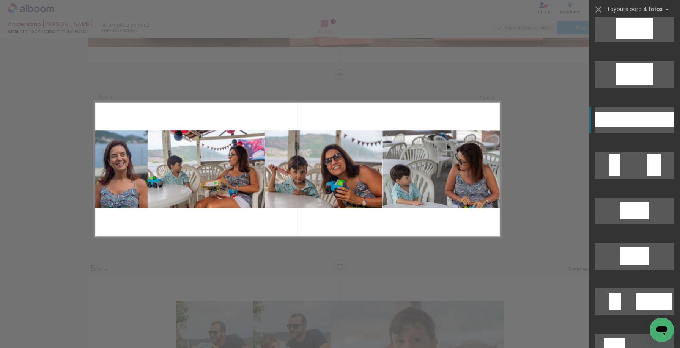
click at [630, 121] on div at bounding box center [640, 119] width 24 height 15
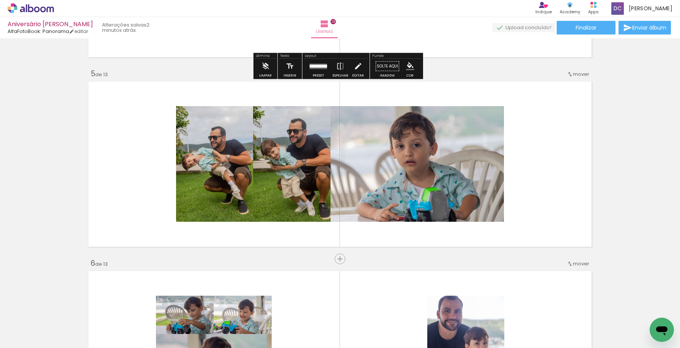
scroll to position [811, 0]
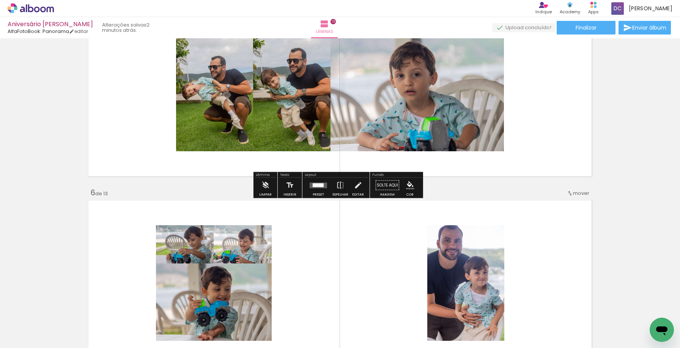
click at [319, 187] on quentale-layouter at bounding box center [318, 185] width 17 height 6
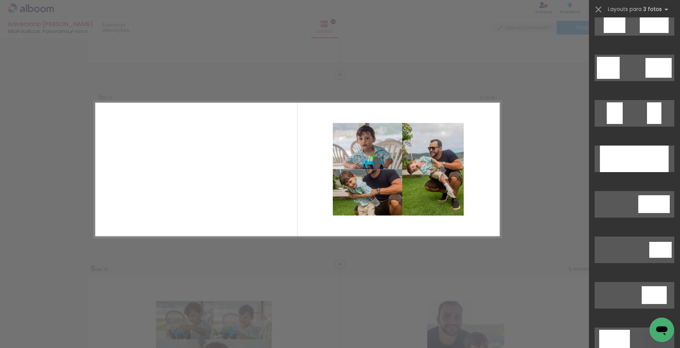
scroll to position [2162, 0]
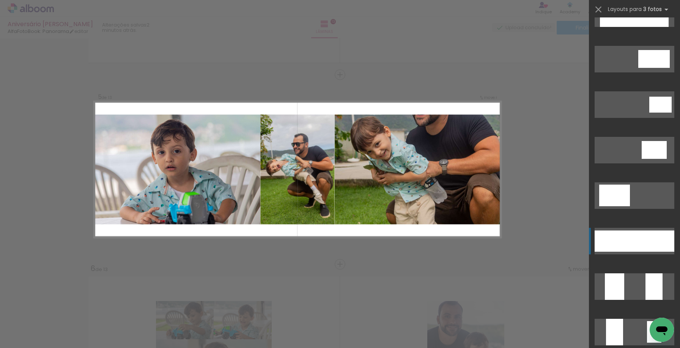
click at [629, 242] on div at bounding box center [634, 241] width 15 height 21
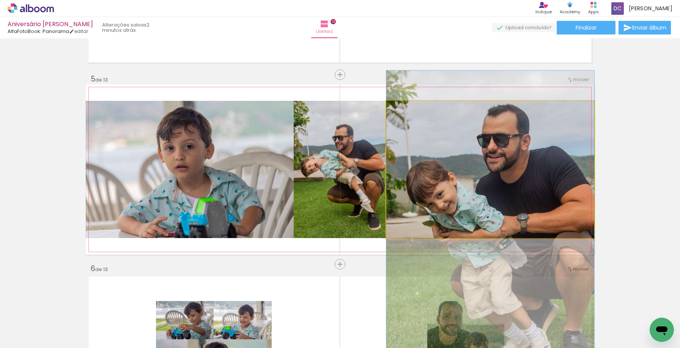
drag, startPoint x: 473, startPoint y: 124, endPoint x: 472, endPoint y: 181, distance: 56.9
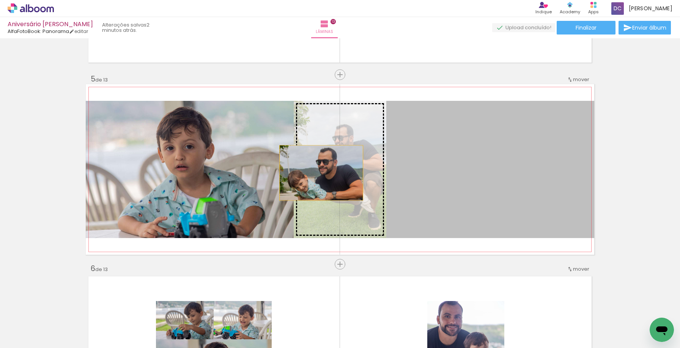
drag, startPoint x: 472, startPoint y: 181, endPoint x: 318, endPoint y: 173, distance: 153.8
click at [0, 0] on slot at bounding box center [0, 0] width 0 height 0
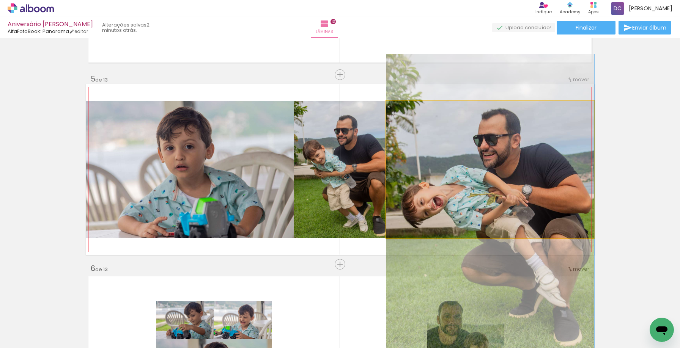
drag, startPoint x: 529, startPoint y: 152, endPoint x: 532, endPoint y: 193, distance: 40.7
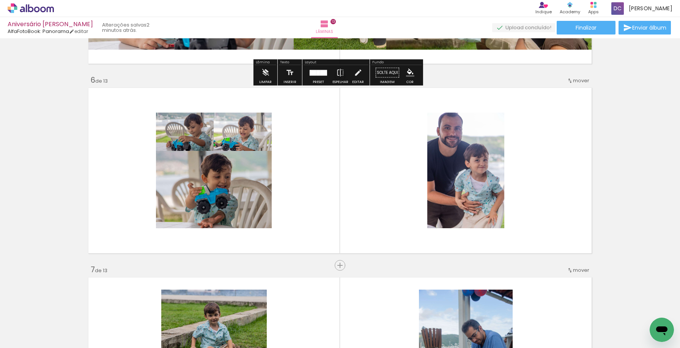
scroll to position [924, 0]
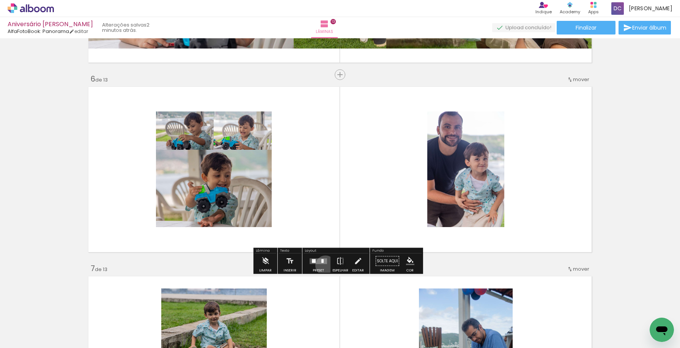
click at [324, 266] on div at bounding box center [318, 261] width 20 height 15
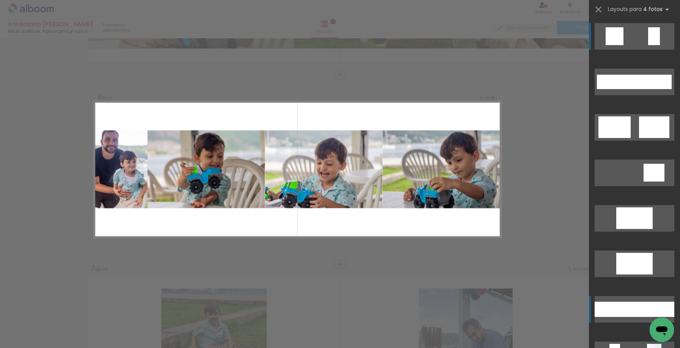
click at [607, 313] on div at bounding box center [616, 309] width 24 height 15
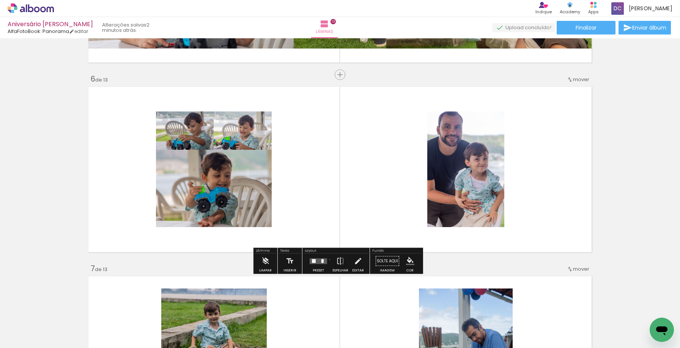
click at [328, 259] on paper-button "Preset" at bounding box center [318, 263] width 24 height 19
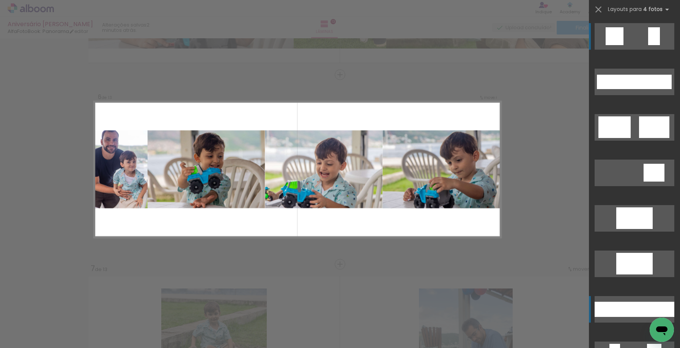
click at [618, 314] on div at bounding box center [616, 309] width 24 height 15
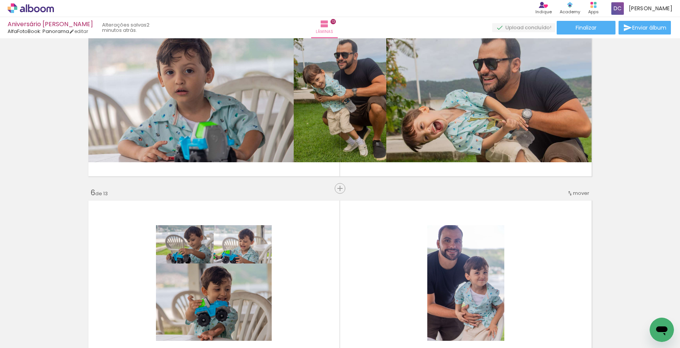
scroll to position [962, 0]
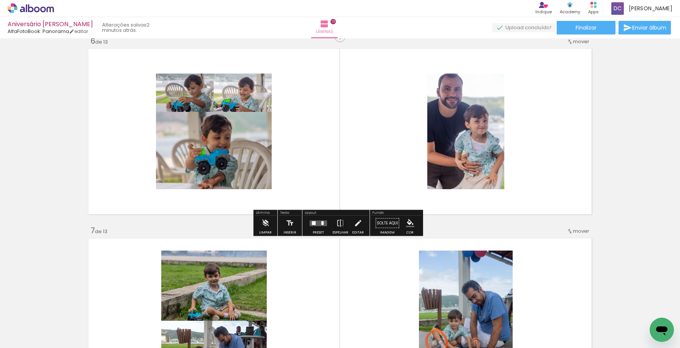
click at [314, 223] on div at bounding box center [314, 223] width 4 height 3
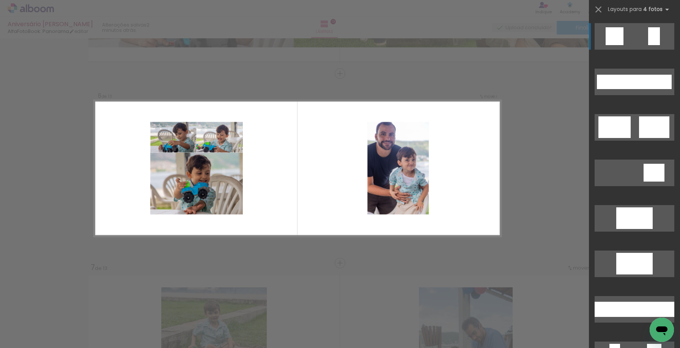
scroll to position [924, 0]
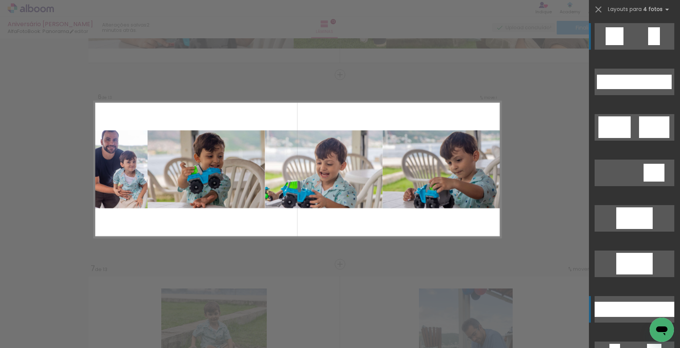
click at [638, 303] on div at bounding box center [640, 309] width 24 height 15
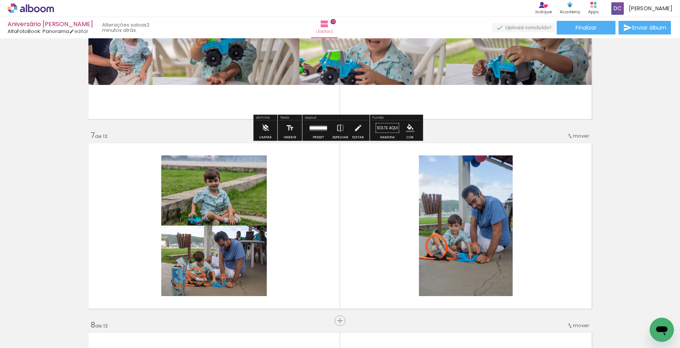
scroll to position [1114, 0]
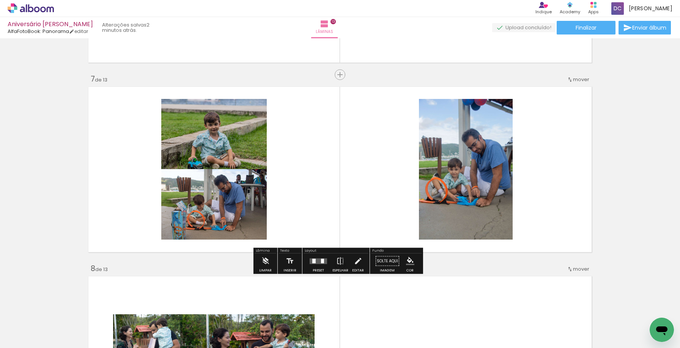
click at [313, 264] on quentale-layouter at bounding box center [318, 261] width 17 height 6
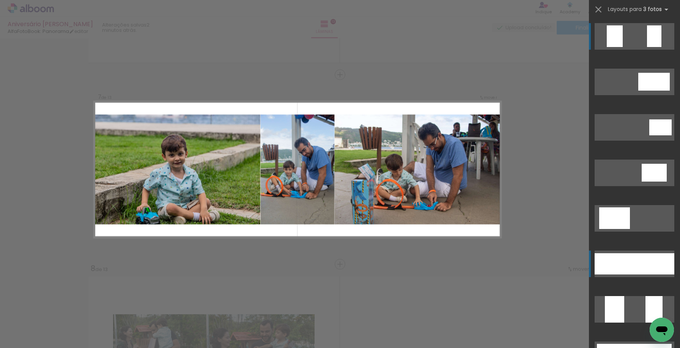
click at [629, 270] on div at bounding box center [634, 263] width 15 height 21
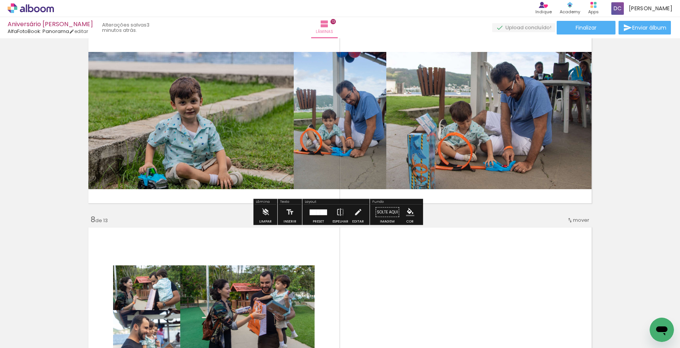
scroll to position [1266, 0]
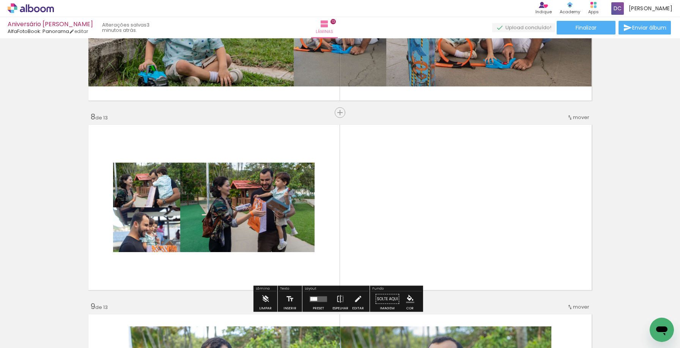
click at [322, 295] on div at bounding box center [318, 299] width 20 height 15
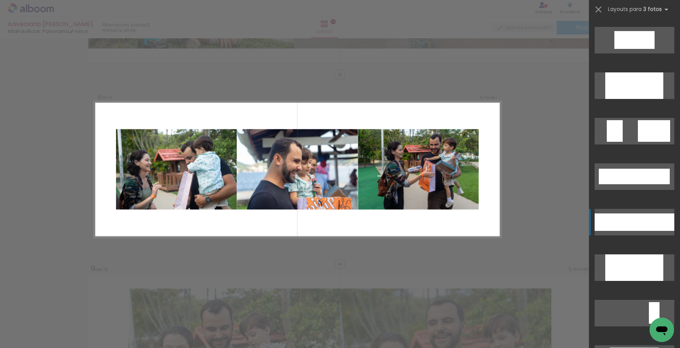
scroll to position [834, 0]
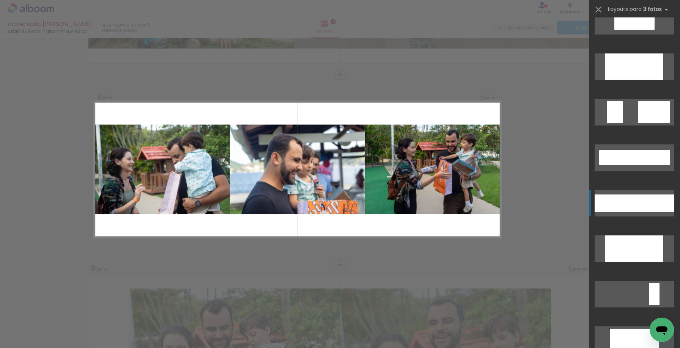
click at [642, 209] on div at bounding box center [634, 203] width 27 height 17
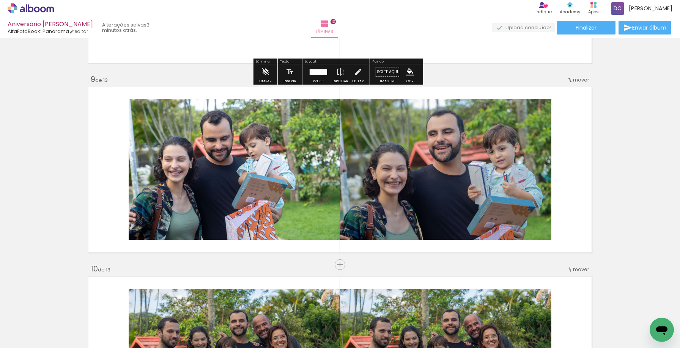
scroll to position [1493, 0]
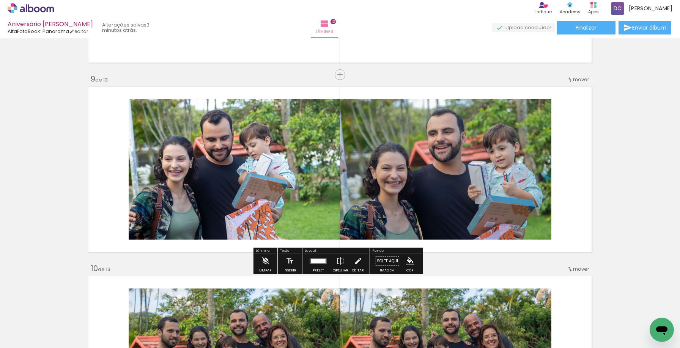
click at [314, 262] on div at bounding box center [314, 261] width 7 height 5
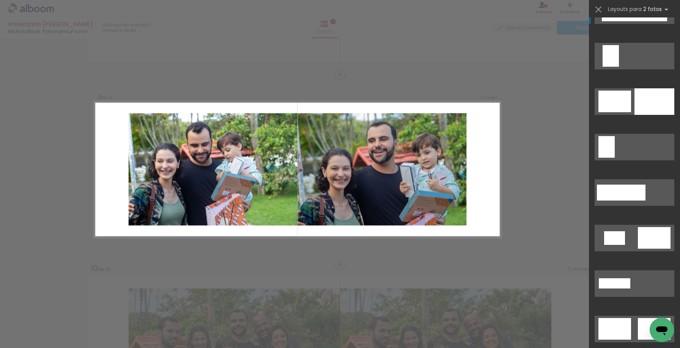
scroll to position [0, 0]
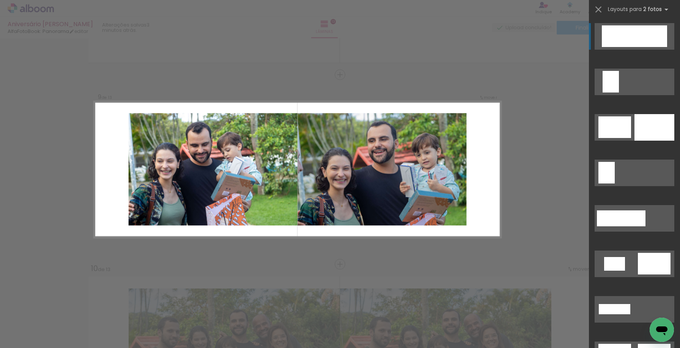
click at [634, 34] on div at bounding box center [650, 36] width 33 height 22
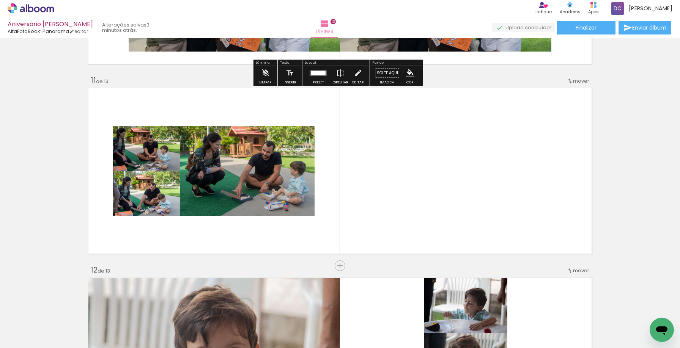
scroll to position [1873, 0]
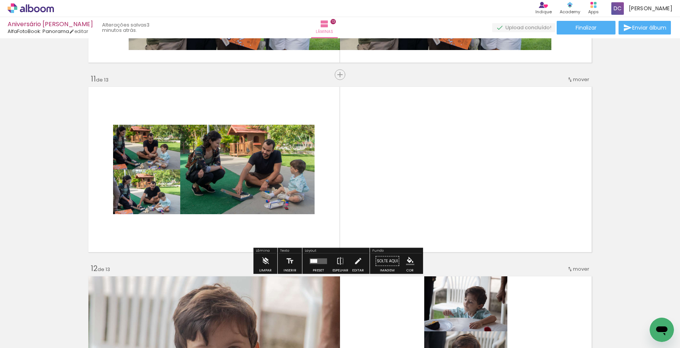
click at [313, 259] on div at bounding box center [315, 261] width 5 height 4
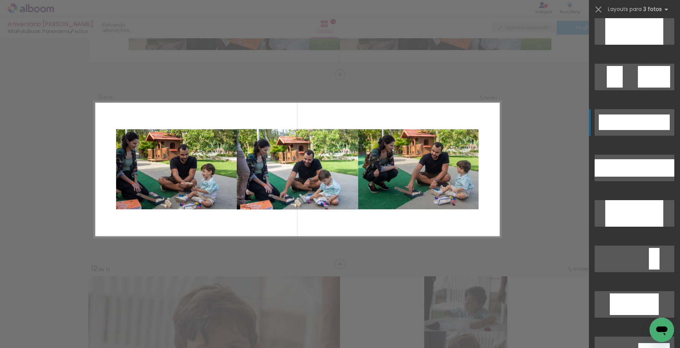
scroll to position [872, 0]
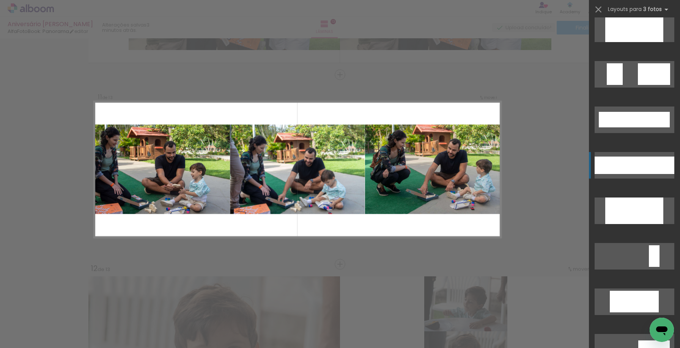
click at [654, 155] on quentale-layouter at bounding box center [634, 165] width 80 height 27
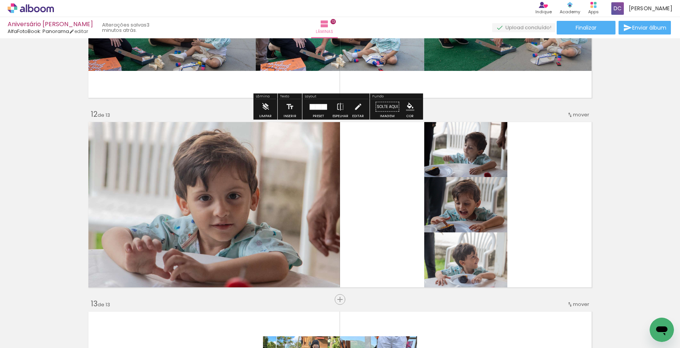
scroll to position [2062, 0]
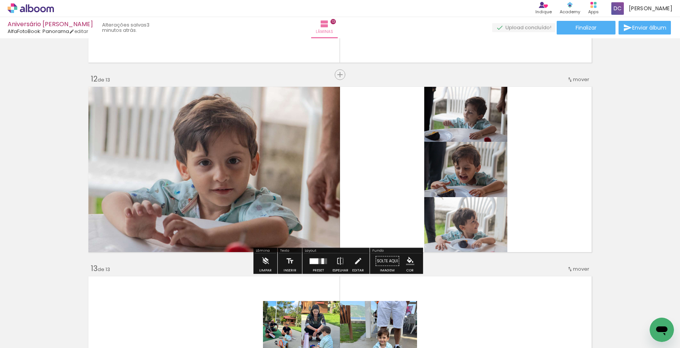
click at [317, 267] on div at bounding box center [318, 261] width 20 height 15
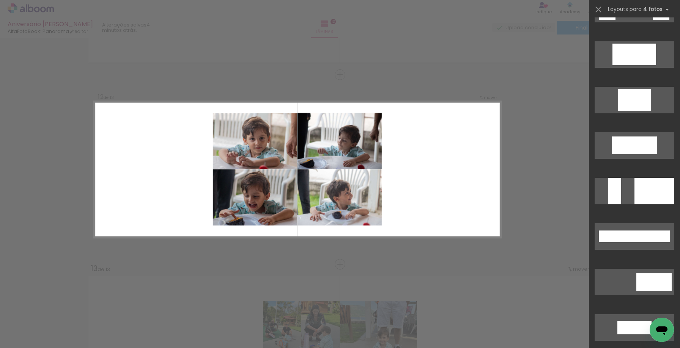
scroll to position [379, 0]
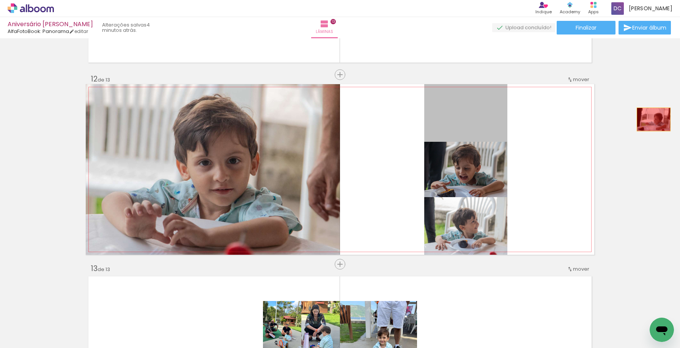
drag, startPoint x: 476, startPoint y: 120, endPoint x: 651, endPoint y: 119, distance: 174.5
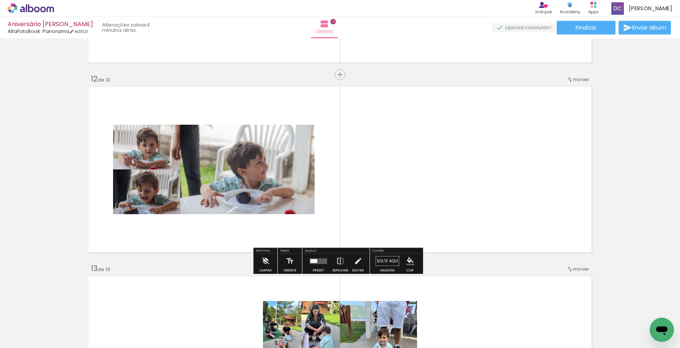
click at [322, 256] on div at bounding box center [318, 261] width 20 height 15
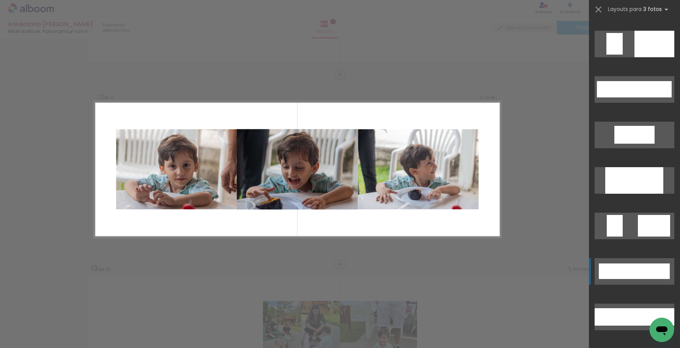
scroll to position [910, 0]
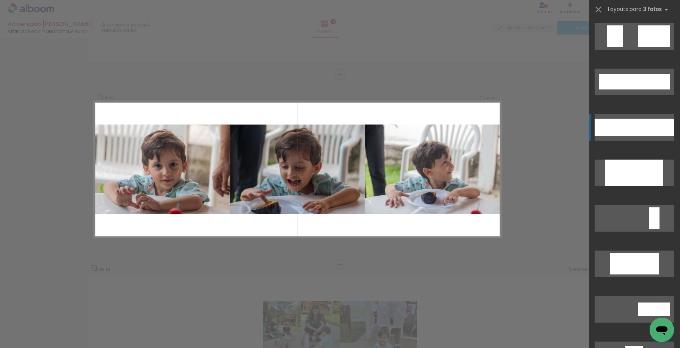
click at [641, 119] on div at bounding box center [634, 127] width 27 height 17
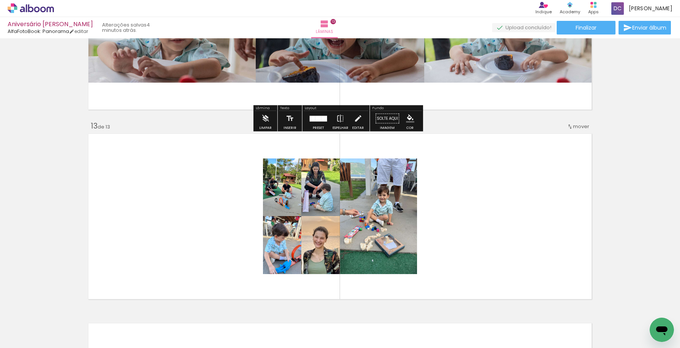
scroll to position [2252, 0]
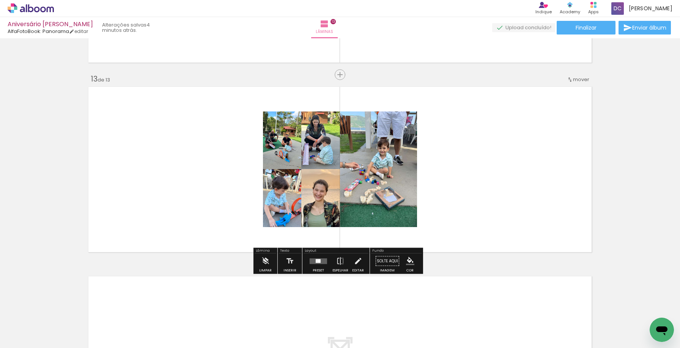
click at [311, 259] on quentale-layouter at bounding box center [318, 261] width 17 height 6
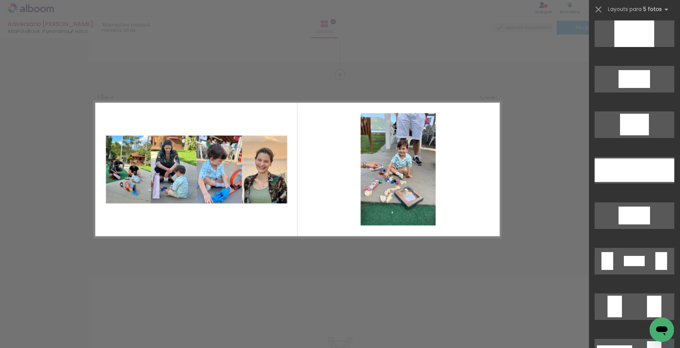
scroll to position [1821, 0]
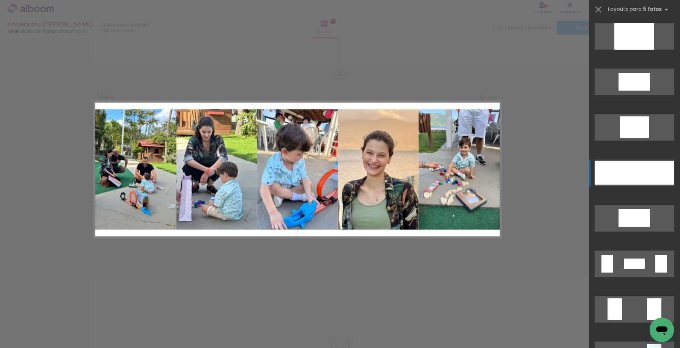
click at [626, 166] on div at bounding box center [634, 173] width 16 height 24
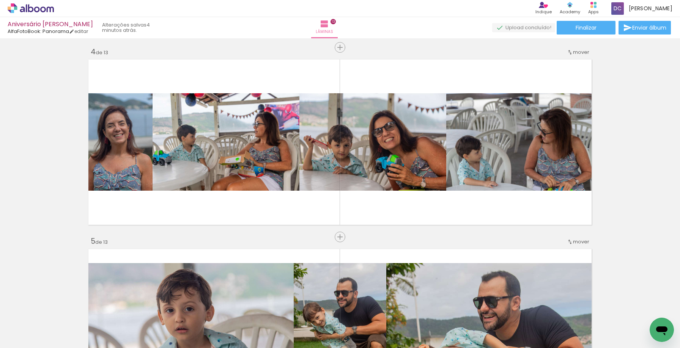
scroll to position [450, 0]
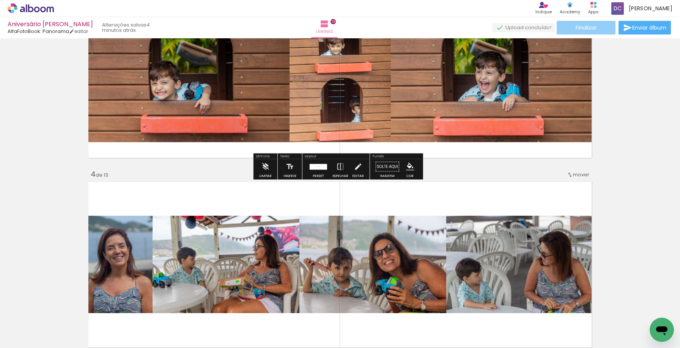
click at [594, 29] on span "Finalizar" at bounding box center [585, 27] width 21 height 5
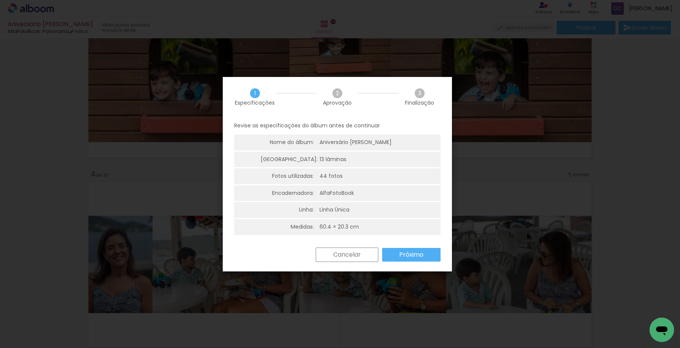
click at [0, 0] on slot "Próximo" at bounding box center [0, 0] width 0 height 0
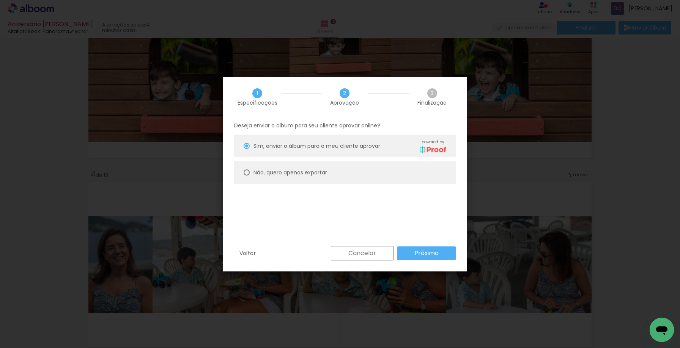
click at [0, 0] on slot "Próximo" at bounding box center [0, 0] width 0 height 0
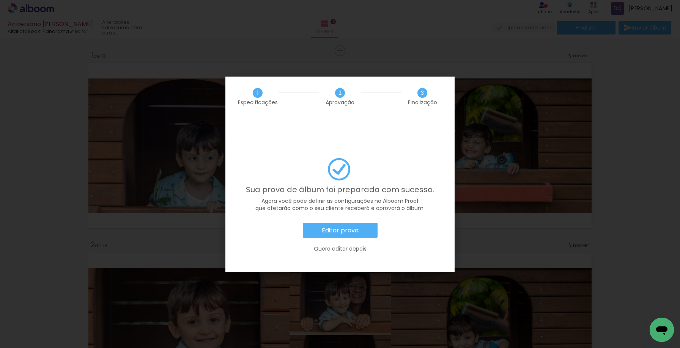
scroll to position [1821, 0]
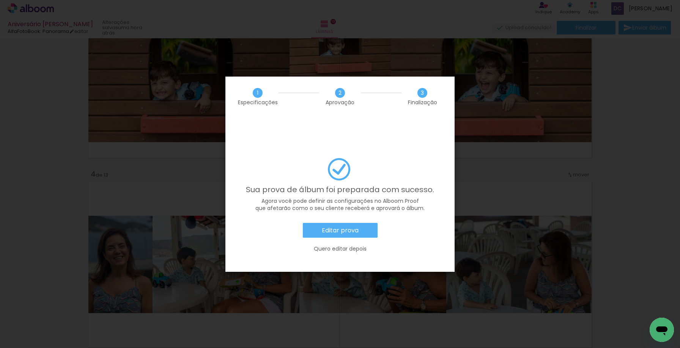
click at [330, 223] on paper-button "Editar prova" at bounding box center [340, 230] width 75 height 15
